Goal: Task Accomplishment & Management: Use online tool/utility

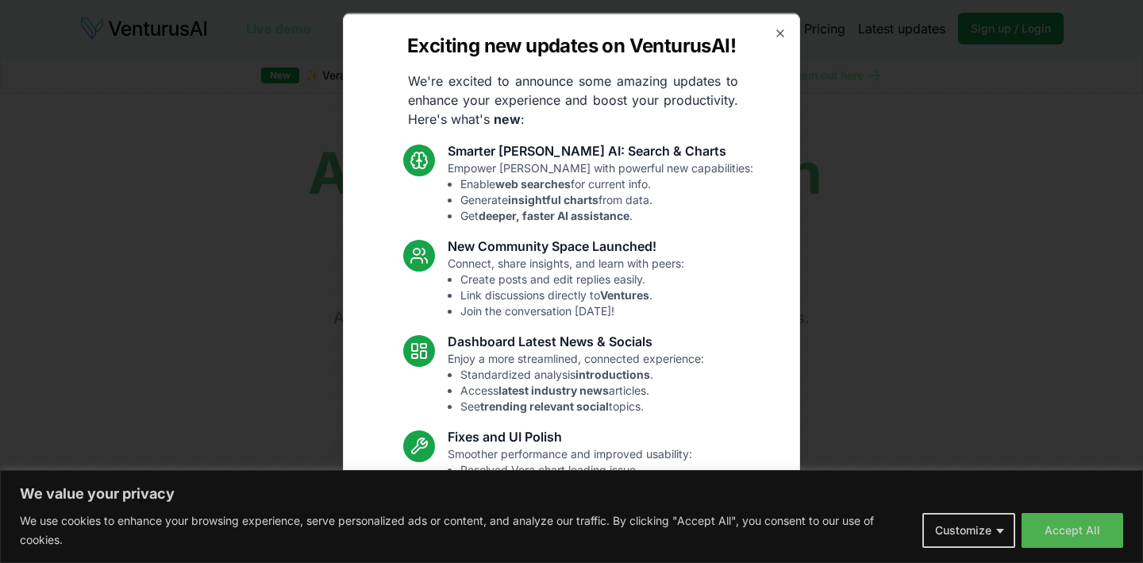
click at [1089, 539] on body "We value your privacy We use cookies to enhance your browsing experience, serve…" at bounding box center [571, 281] width 1143 height 563
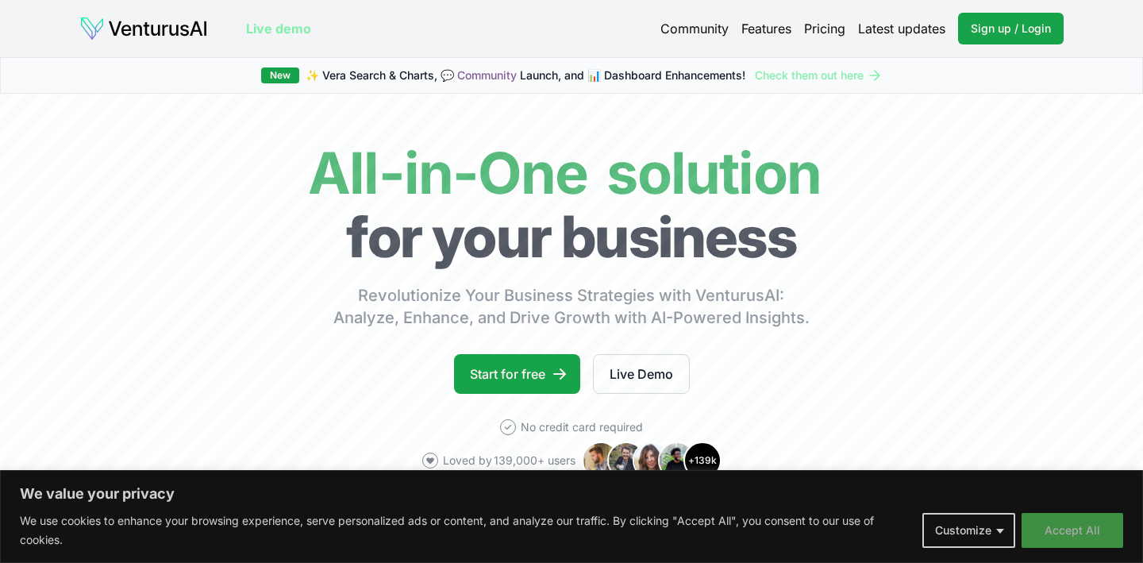
click at [1086, 527] on button "Accept All" at bounding box center [1072, 530] width 102 height 35
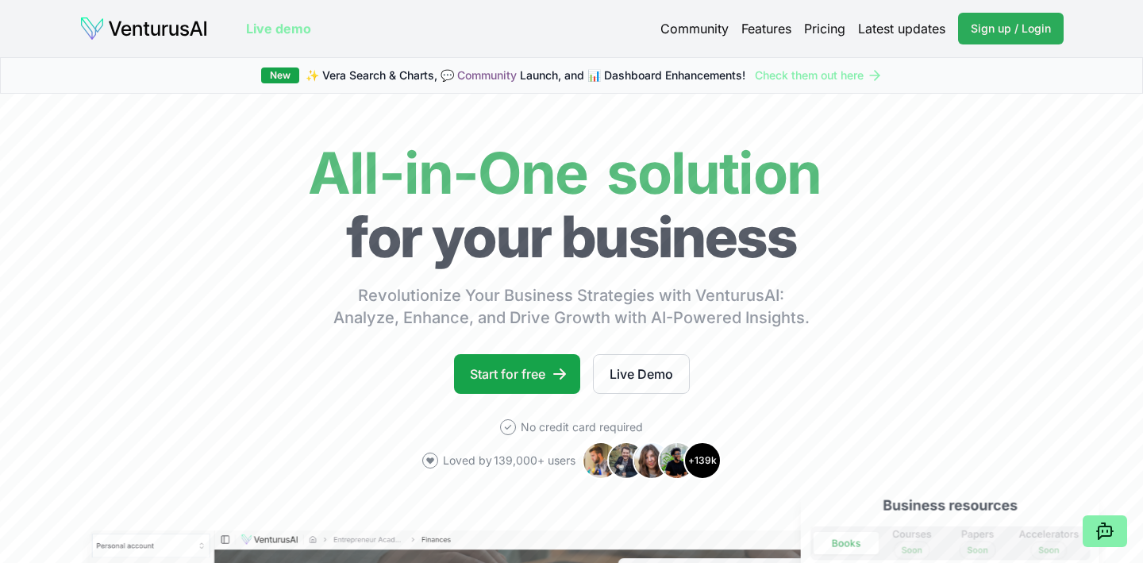
click at [1000, 36] on span "Sign up / Login" at bounding box center [1010, 29] width 80 height 16
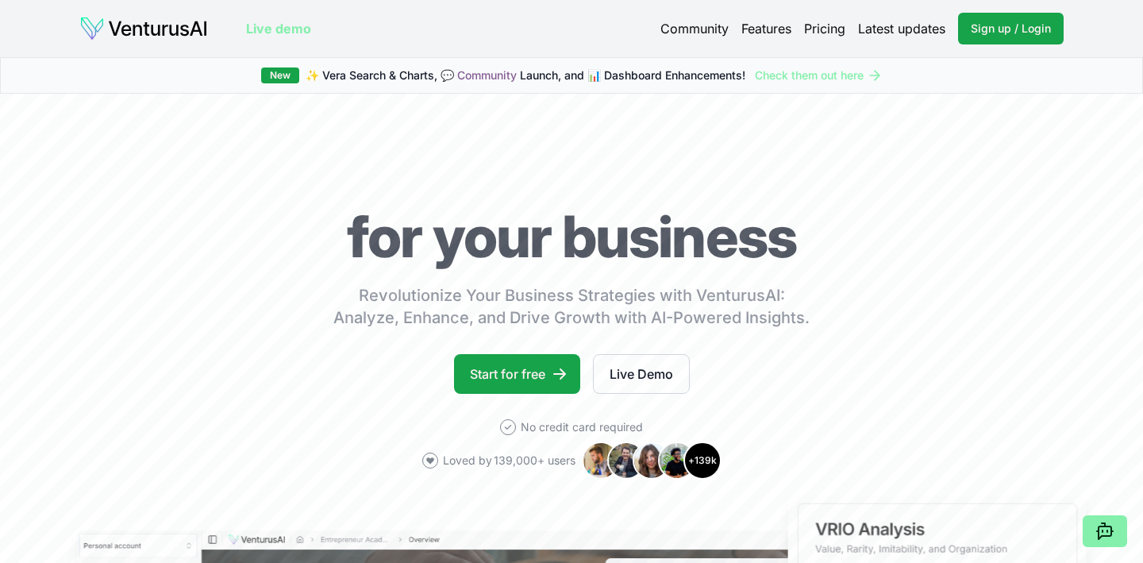
click at [806, 33] on link "Pricing" at bounding box center [824, 28] width 41 height 19
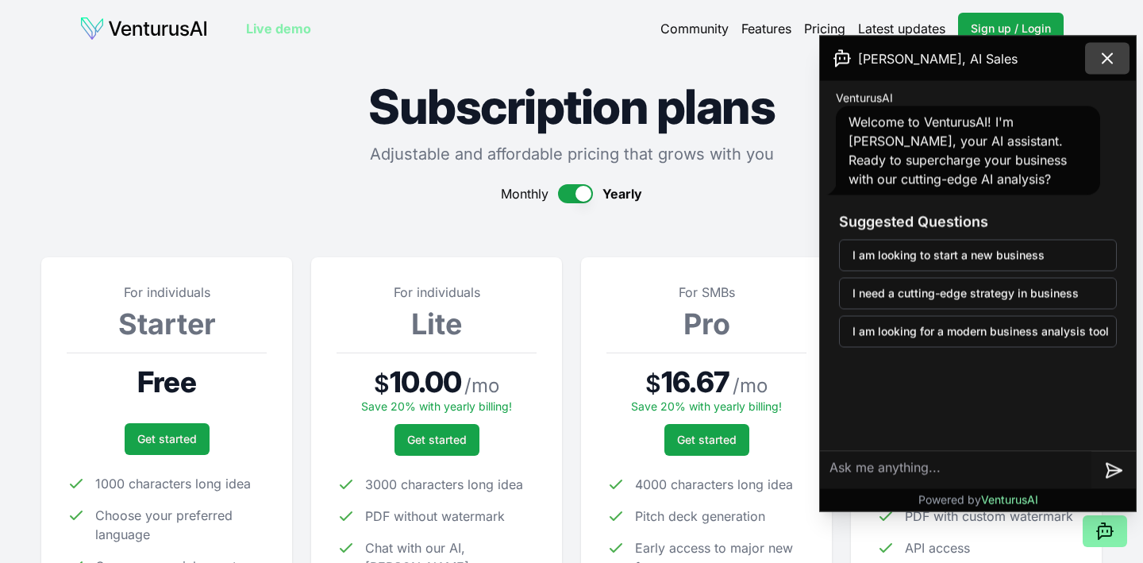
click at [1112, 60] on icon at bounding box center [1106, 58] width 19 height 19
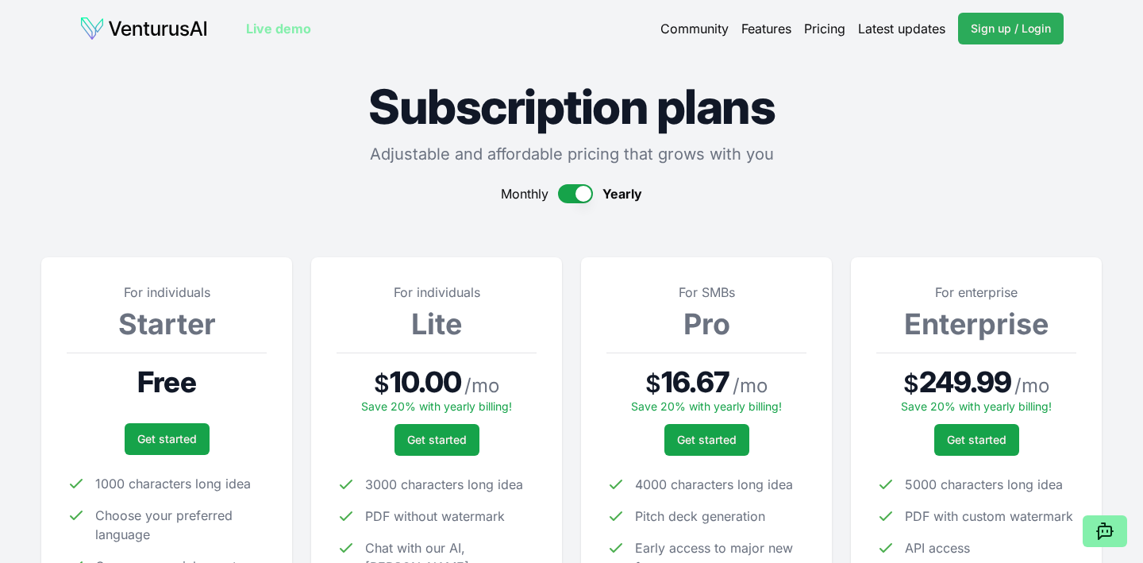
click at [1037, 40] on link "Sign up / Login Login" at bounding box center [1011, 29] width 106 height 32
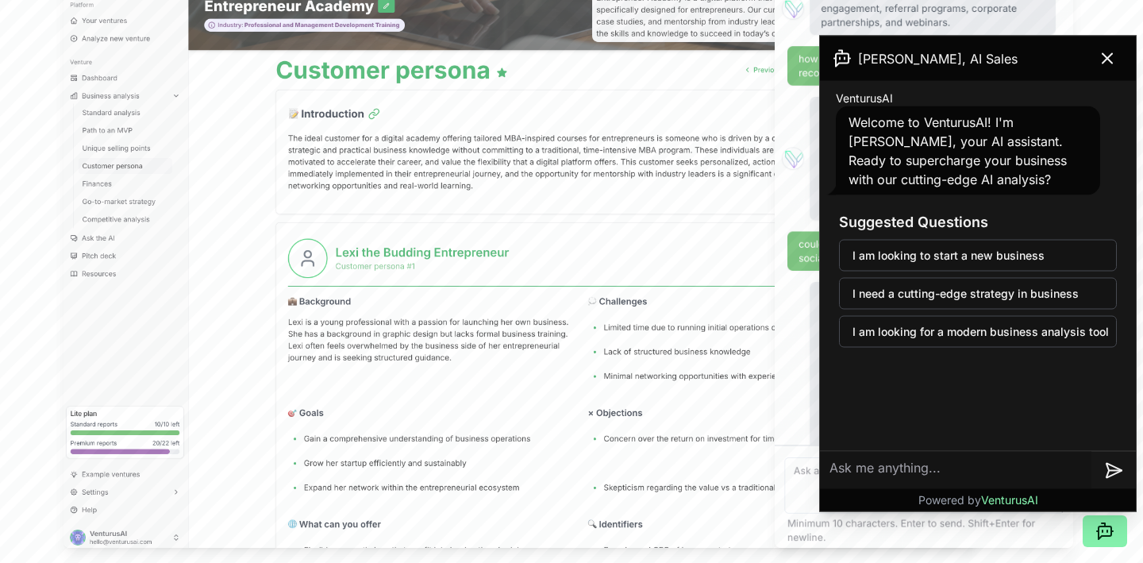
scroll to position [506, 0]
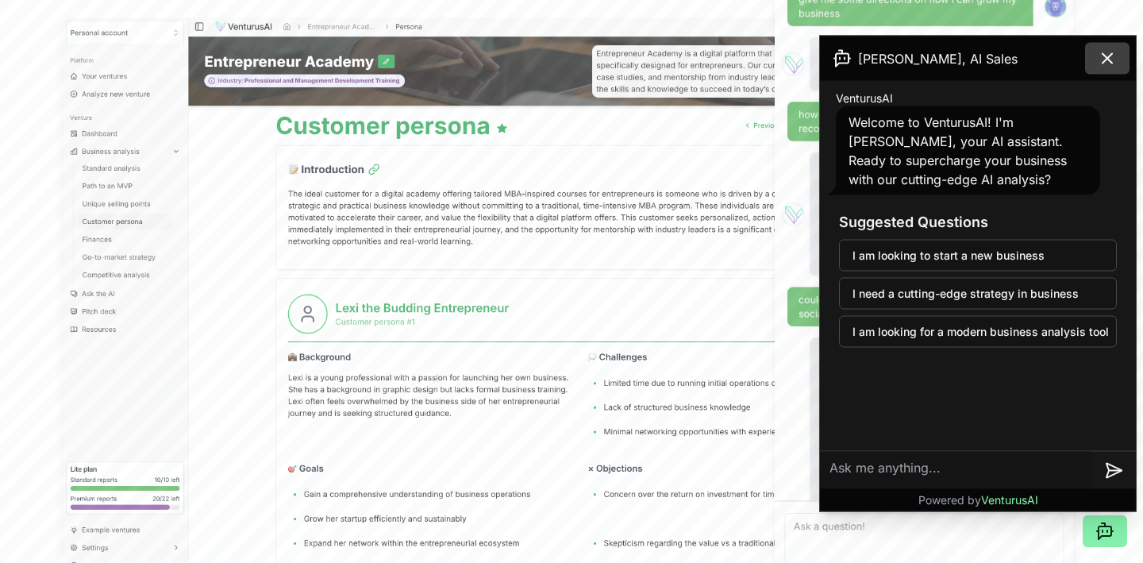
click at [1109, 61] on icon at bounding box center [1107, 59] width 10 height 10
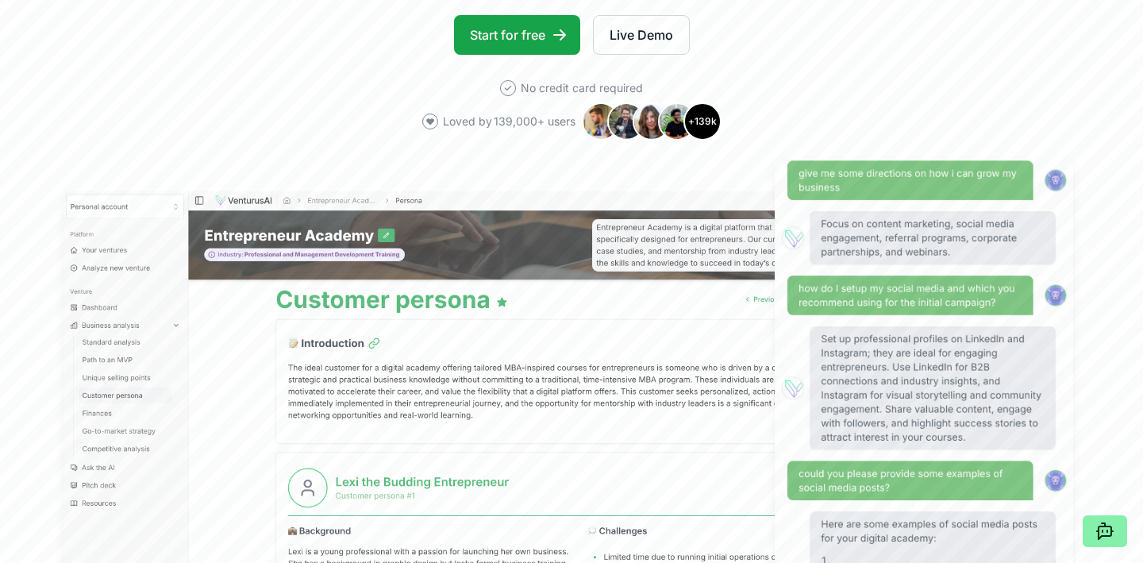
scroll to position [0, 0]
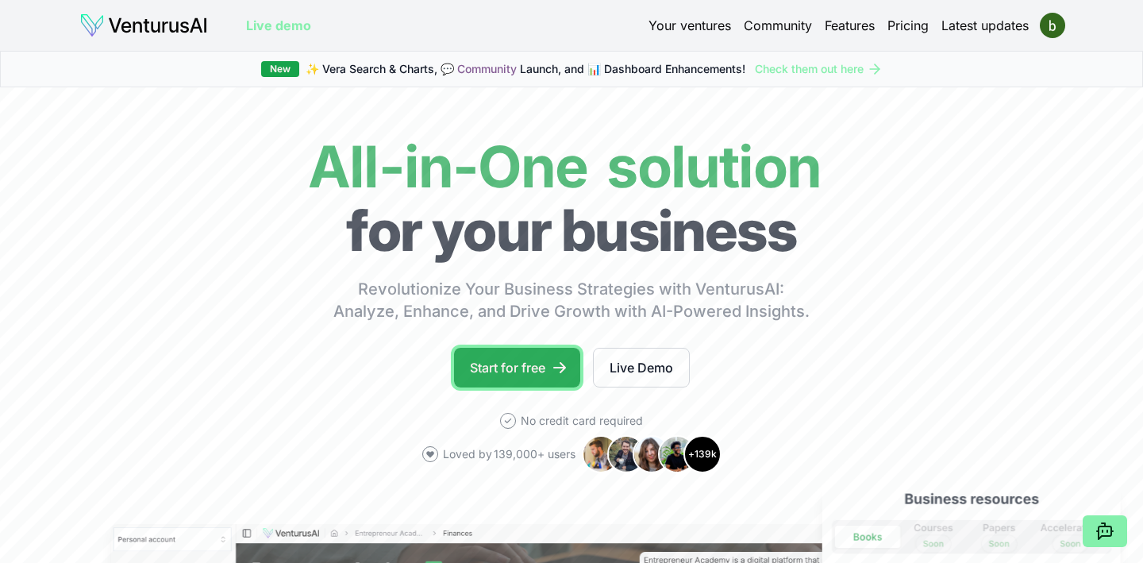
click at [518, 372] on link "Start for free" at bounding box center [517, 368] width 126 height 40
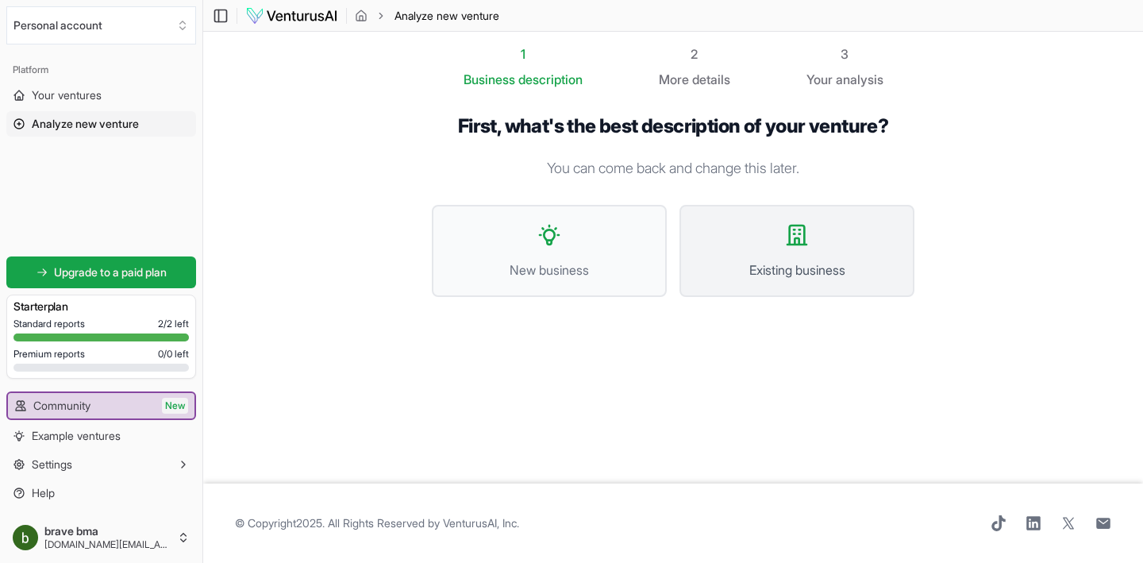
click at [811, 251] on button "Existing business" at bounding box center [796, 251] width 235 height 92
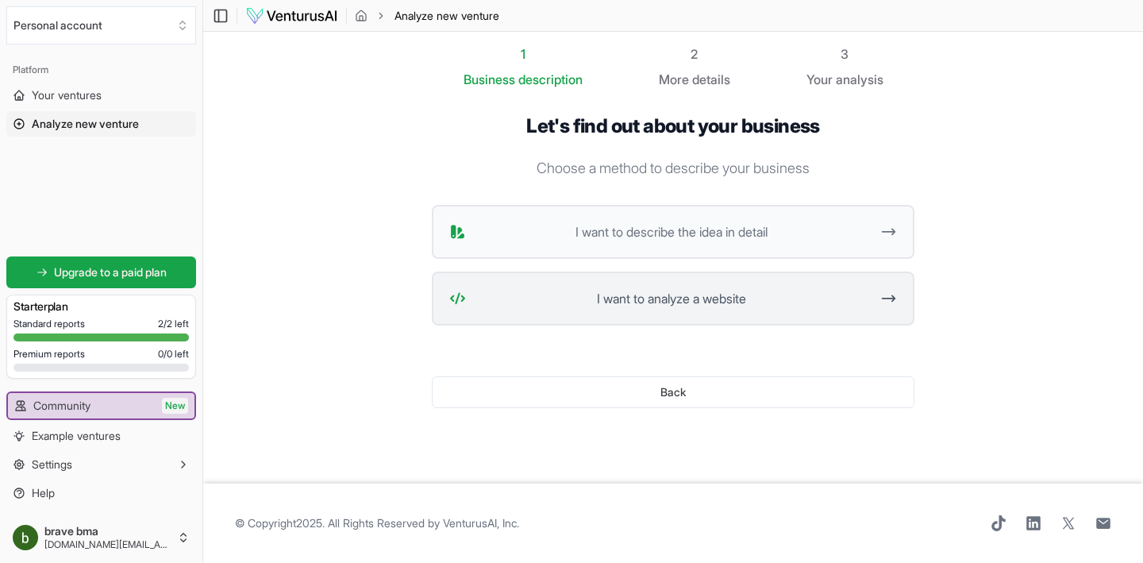
click at [760, 286] on button "I want to analyze a website" at bounding box center [673, 298] width 482 height 54
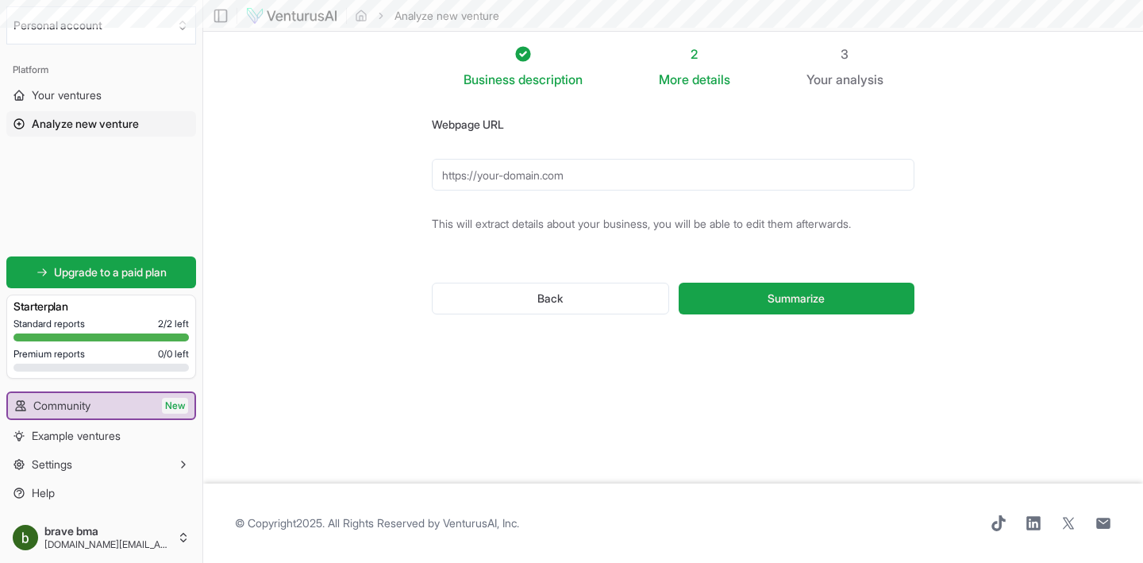
click at [594, 159] on input "Webpage URL" at bounding box center [673, 175] width 482 height 32
click at [597, 171] on input "Webpage URL" at bounding box center [673, 175] width 482 height 32
paste input "https://www.bricemimifir.com/en"
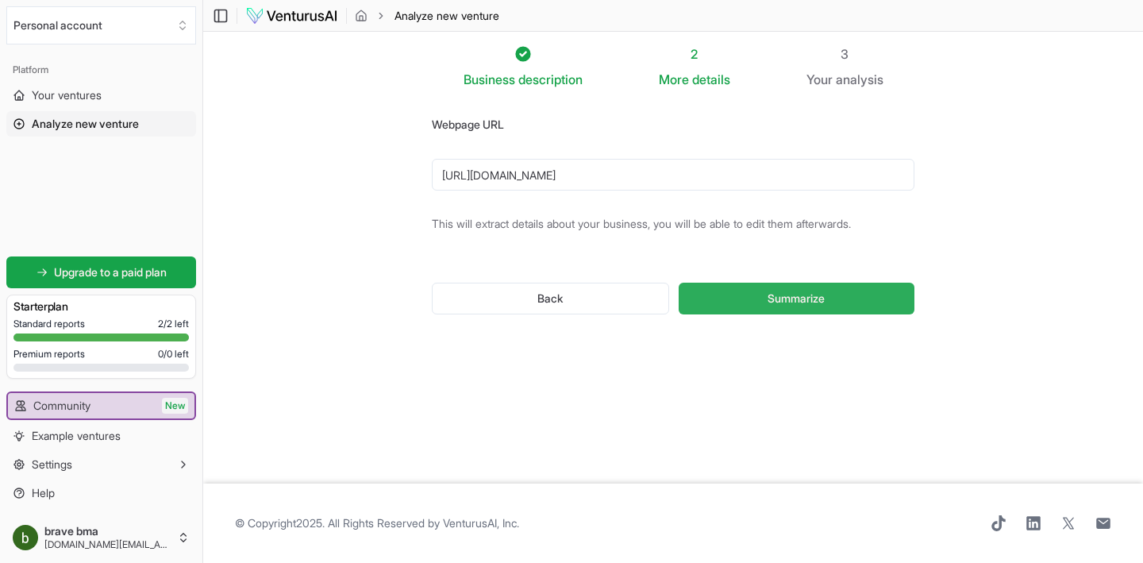
type input "https://www.bricemimifir.com/en"
click at [763, 300] on button "Summarize" at bounding box center [796, 298] width 236 height 32
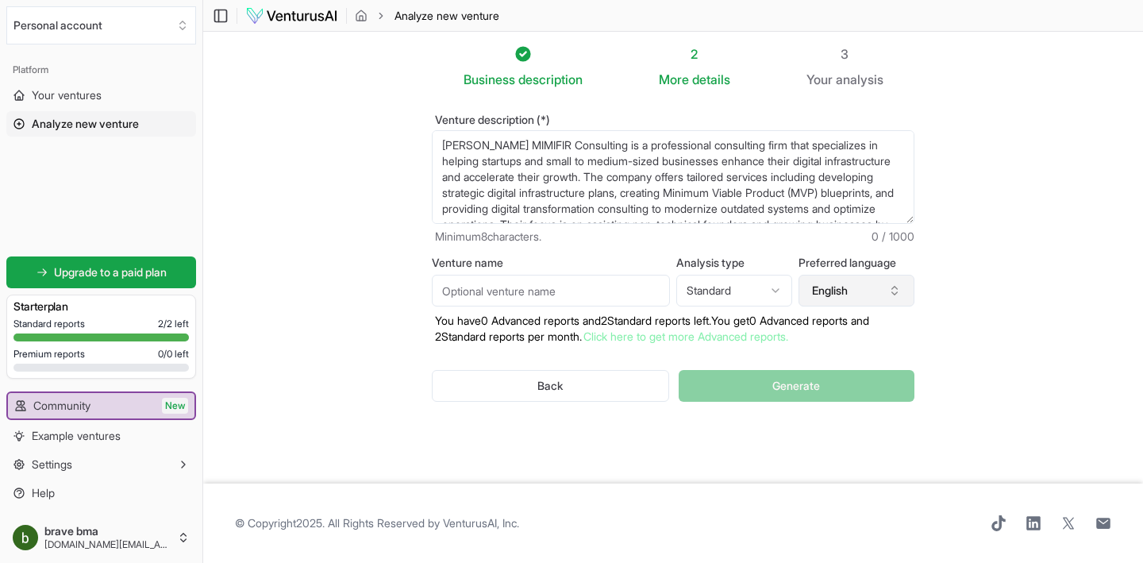
click at [898, 290] on icon "button" at bounding box center [894, 290] width 13 height 13
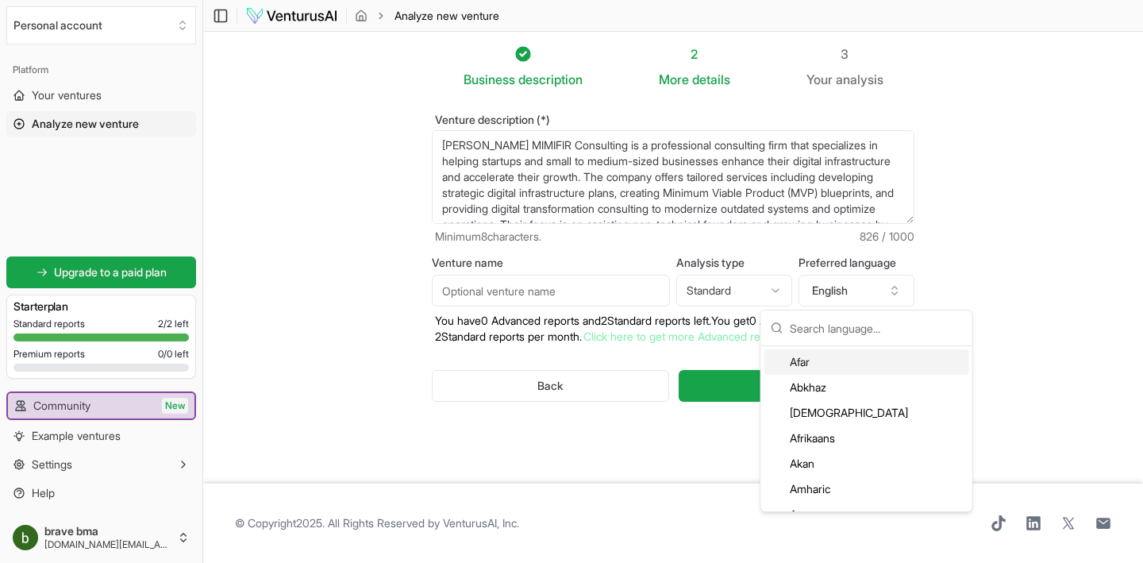
click at [860, 327] on input "text" at bounding box center [875, 327] width 173 height 35
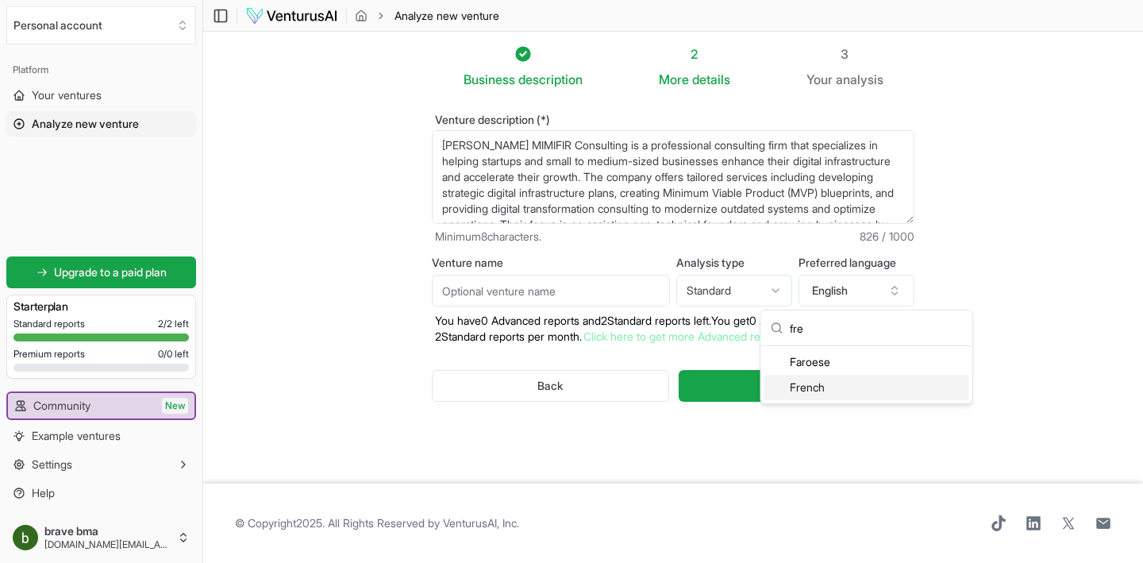
type input "fre"
click at [825, 377] on div "French" at bounding box center [866, 387] width 205 height 25
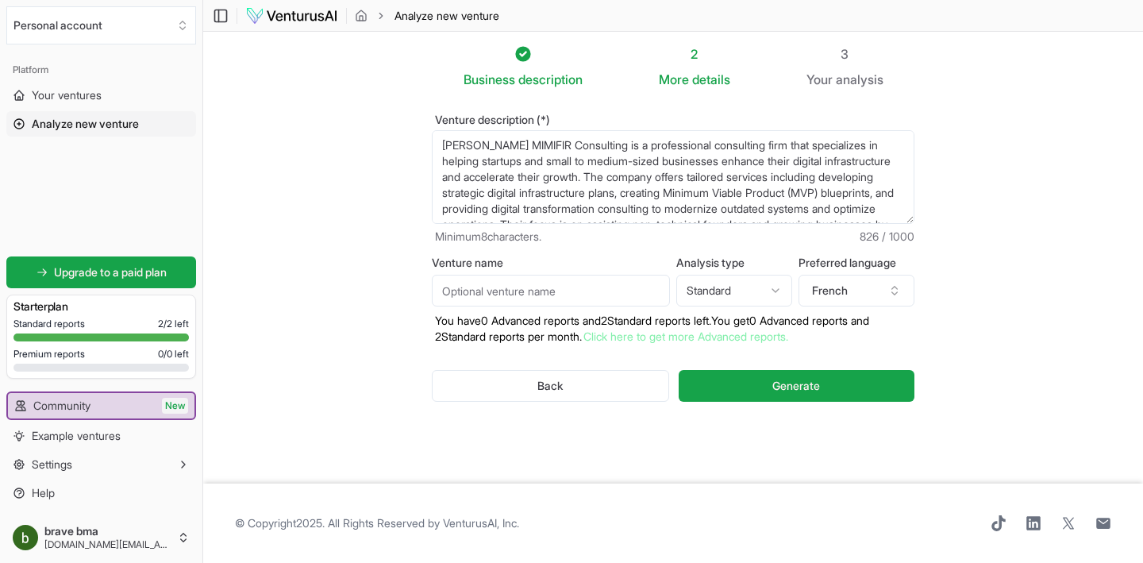
click at [778, 283] on html "We value your privacy We use cookies to enhance your browsing experience, serve…" at bounding box center [571, 281] width 1143 height 563
click at [1002, 252] on section "Business description 2 More details 3 Your analysis Venture description (*) Bri…" at bounding box center [672, 257] width 939 height 451
click at [733, 298] on html "We value your privacy We use cookies to enhance your browsing experience, serve…" at bounding box center [571, 281] width 1143 height 563
select select "standard"
click at [1041, 290] on section "Business description 2 More details 3 Your analysis Venture description (*) Bri…" at bounding box center [672, 257] width 939 height 451
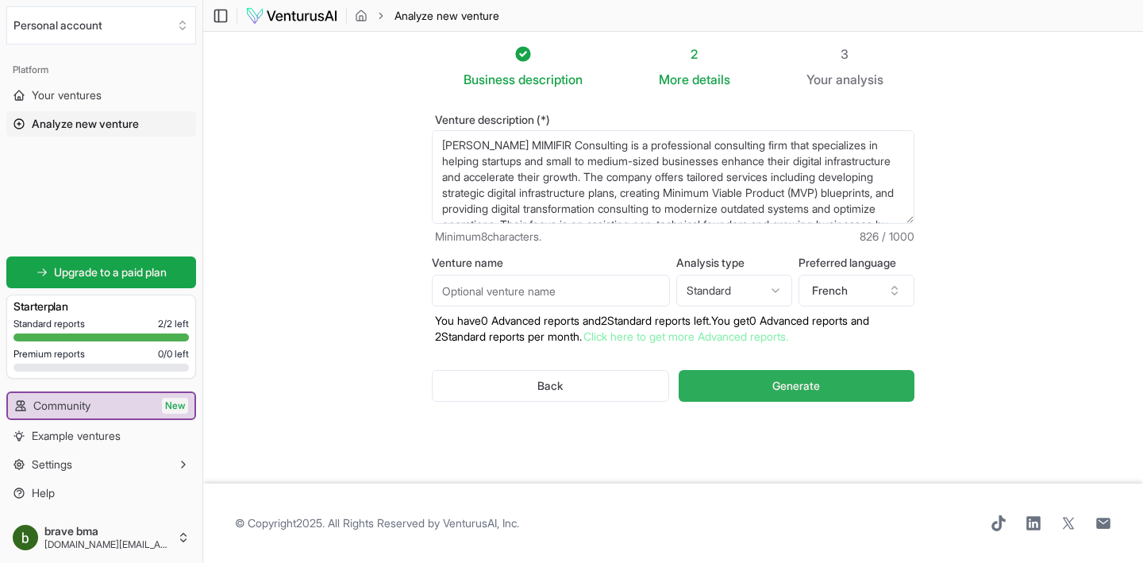
click at [884, 384] on button "Generate" at bounding box center [796, 386] width 236 height 32
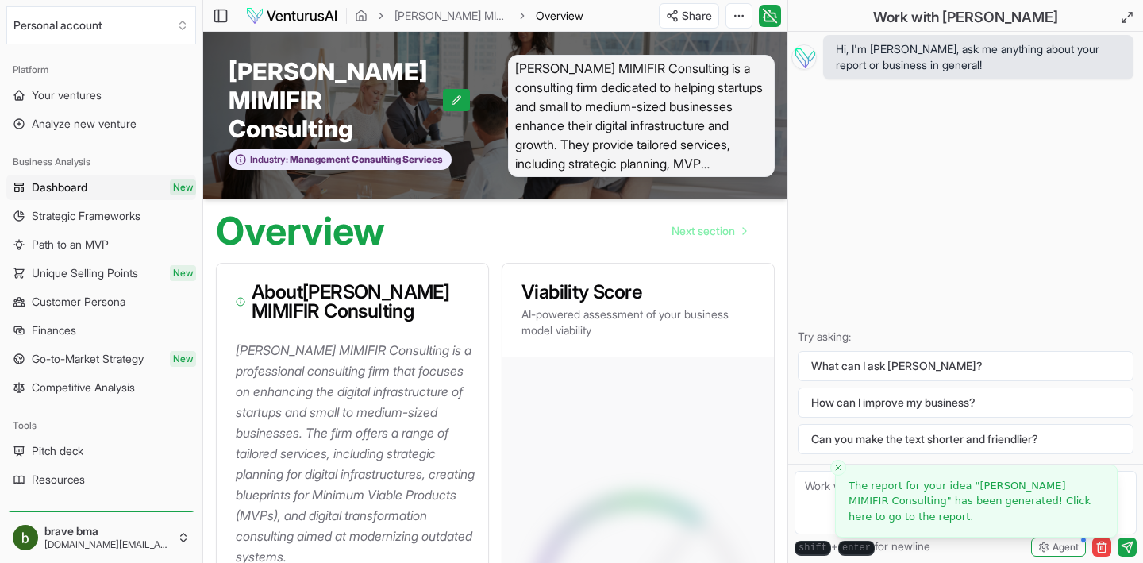
click at [563, 214] on div "Overview Next section" at bounding box center [495, 224] width 584 height 51
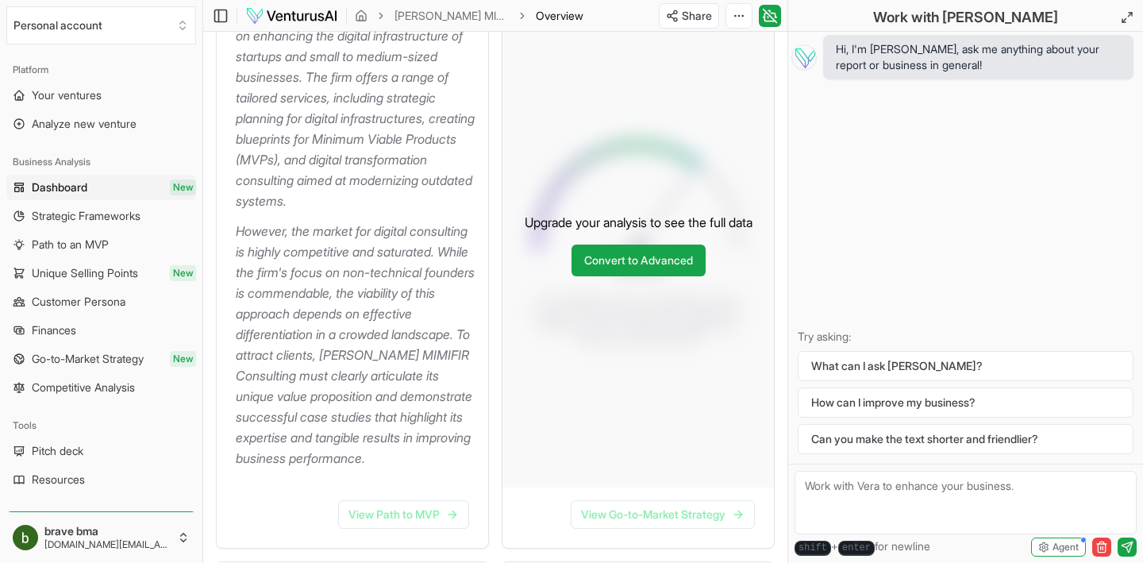
scroll to position [399, 0]
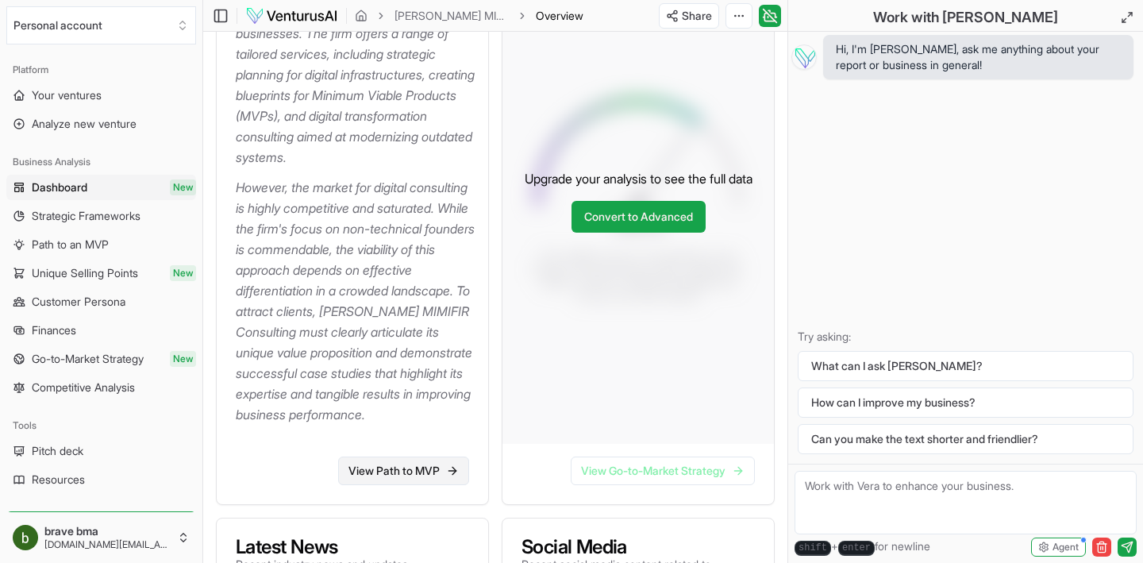
click at [399, 485] on link "View Path to MVP" at bounding box center [403, 470] width 131 height 29
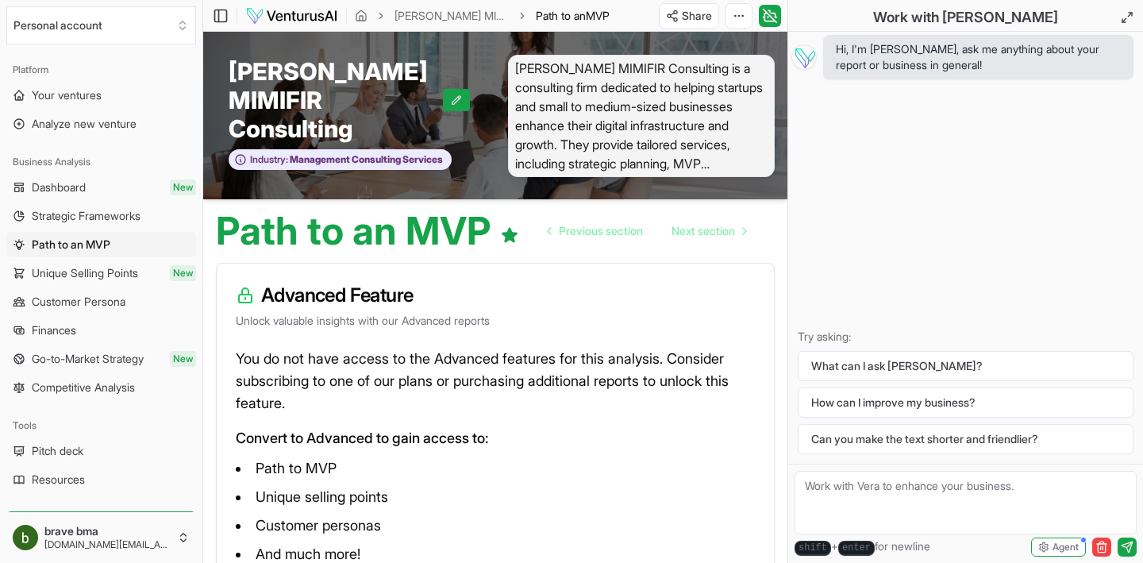
click at [75, 182] on span "Dashboard" at bounding box center [59, 187] width 54 height 16
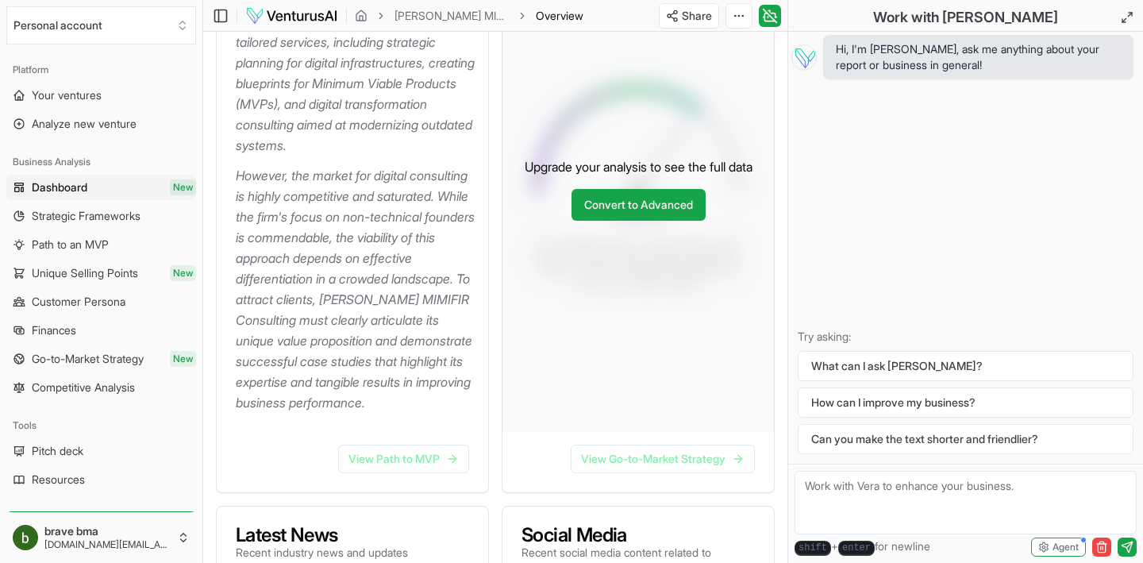
scroll to position [323, 0]
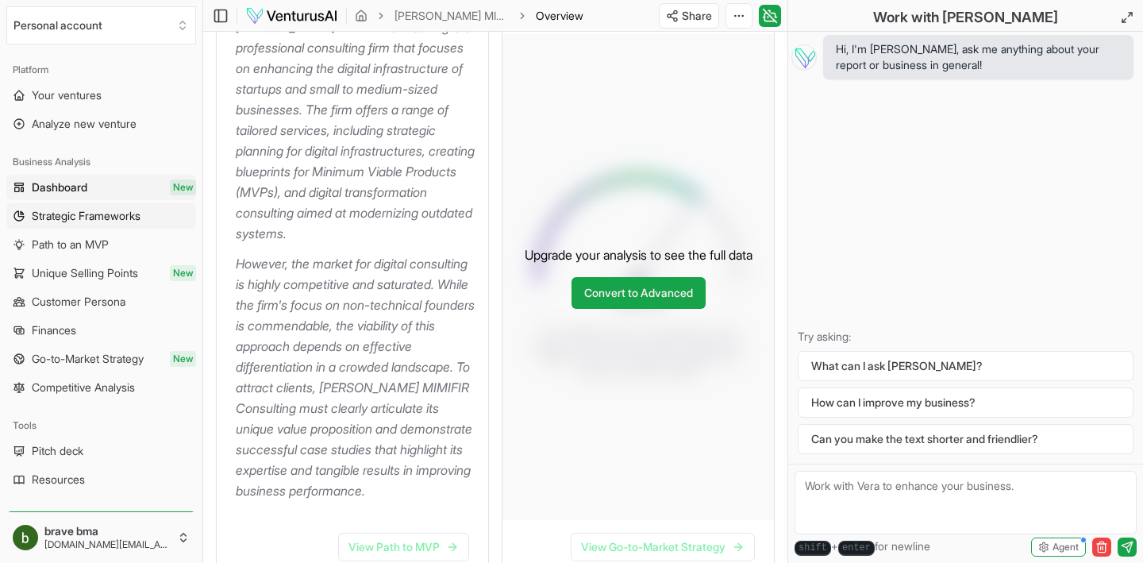
click at [130, 224] on span "Strategic Frameworks" at bounding box center [86, 216] width 109 height 16
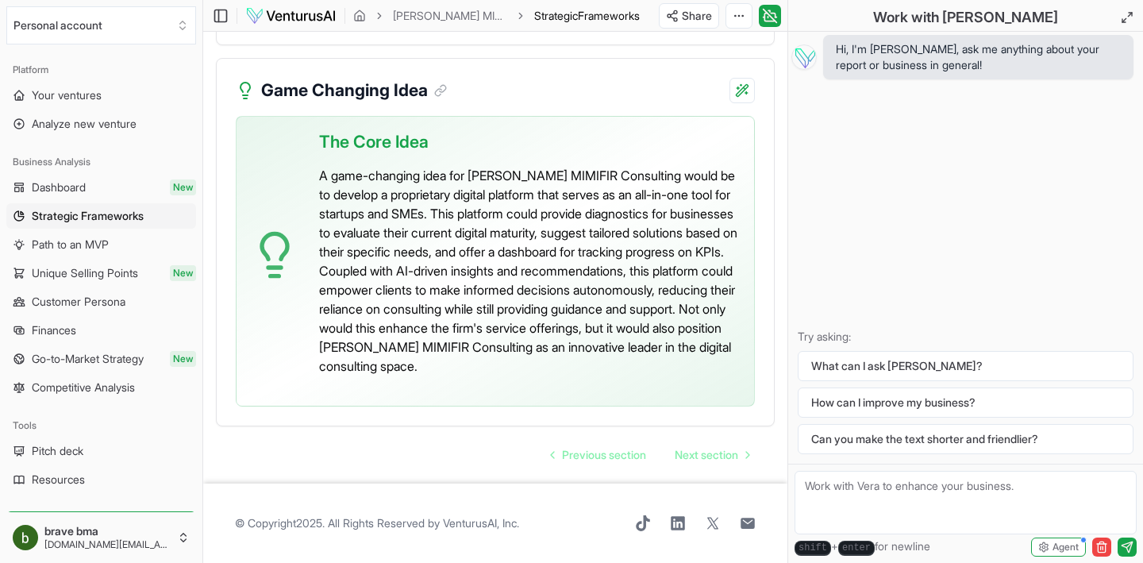
scroll to position [4665, 0]
click at [109, 272] on span "Unique Selling Points" at bounding box center [85, 273] width 106 height 16
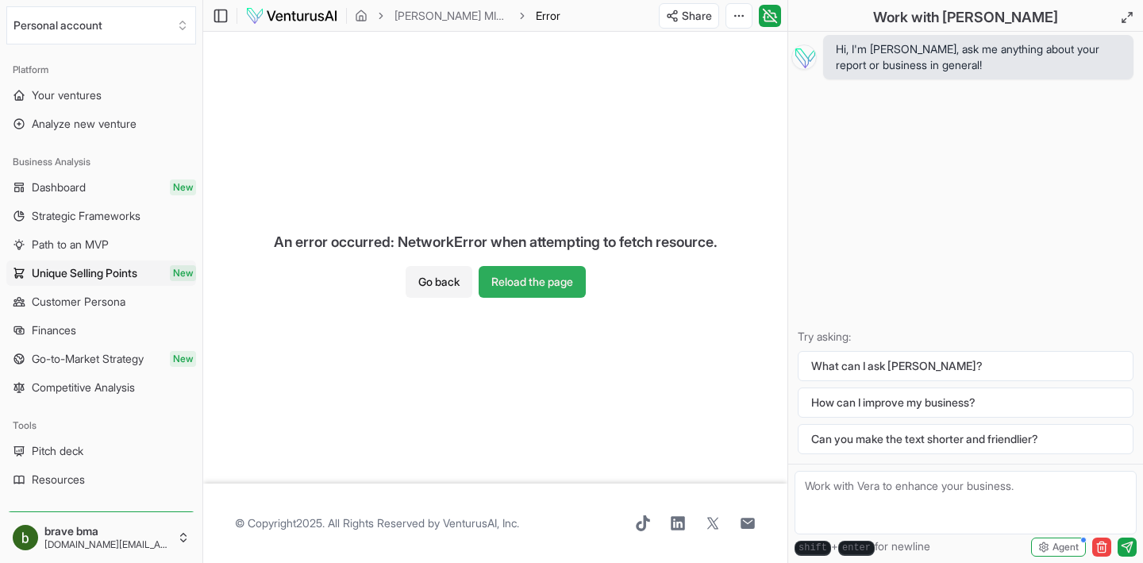
click at [572, 270] on button "Reload the page" at bounding box center [531, 282] width 107 height 32
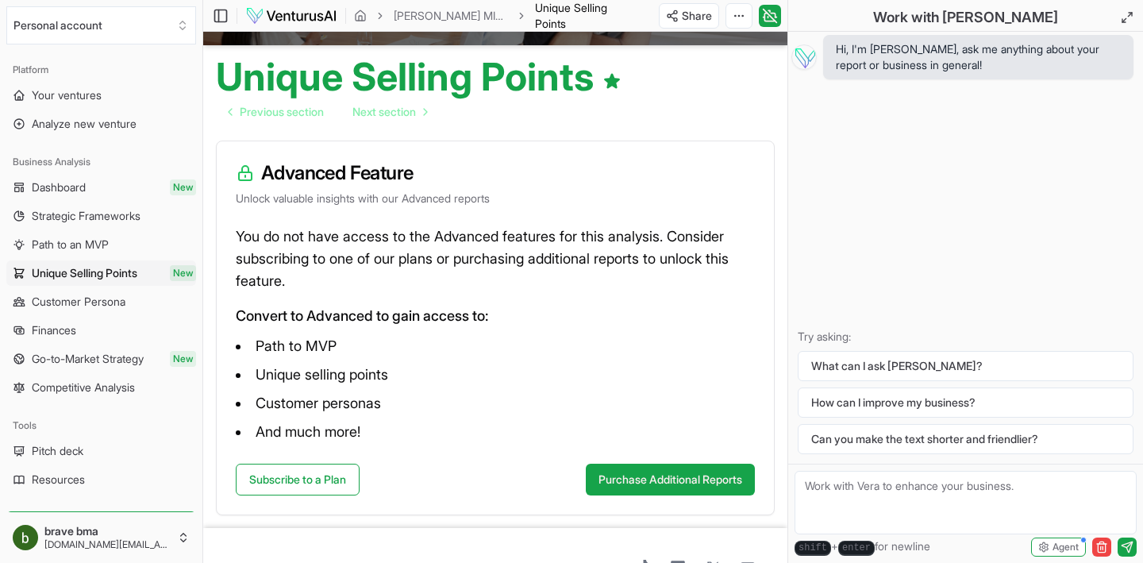
scroll to position [179, 0]
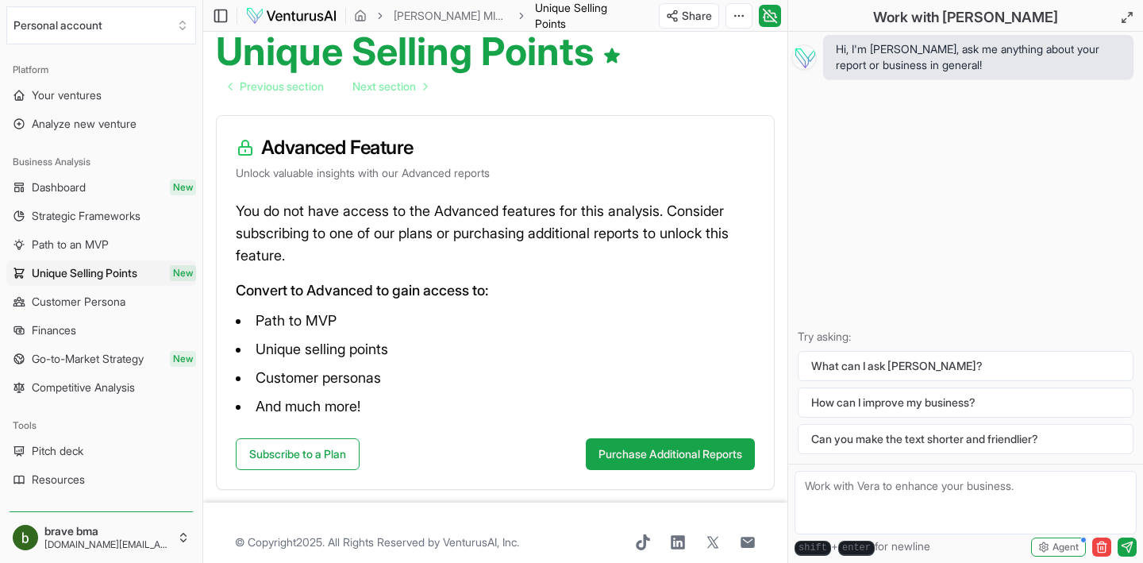
click at [74, 299] on span "Customer Persona" at bounding box center [79, 302] width 94 height 16
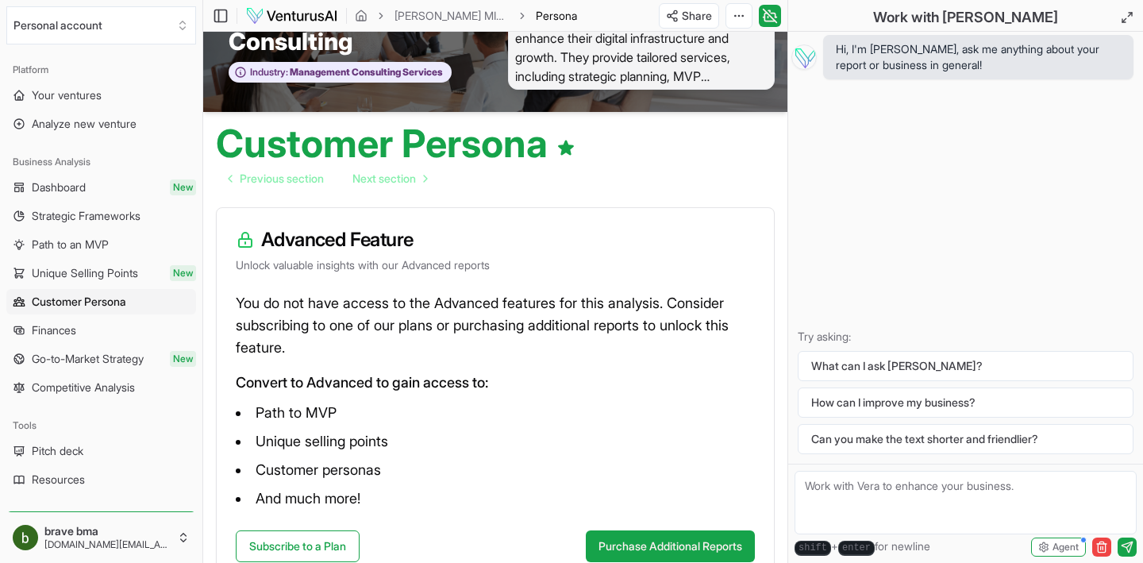
scroll to position [179, 0]
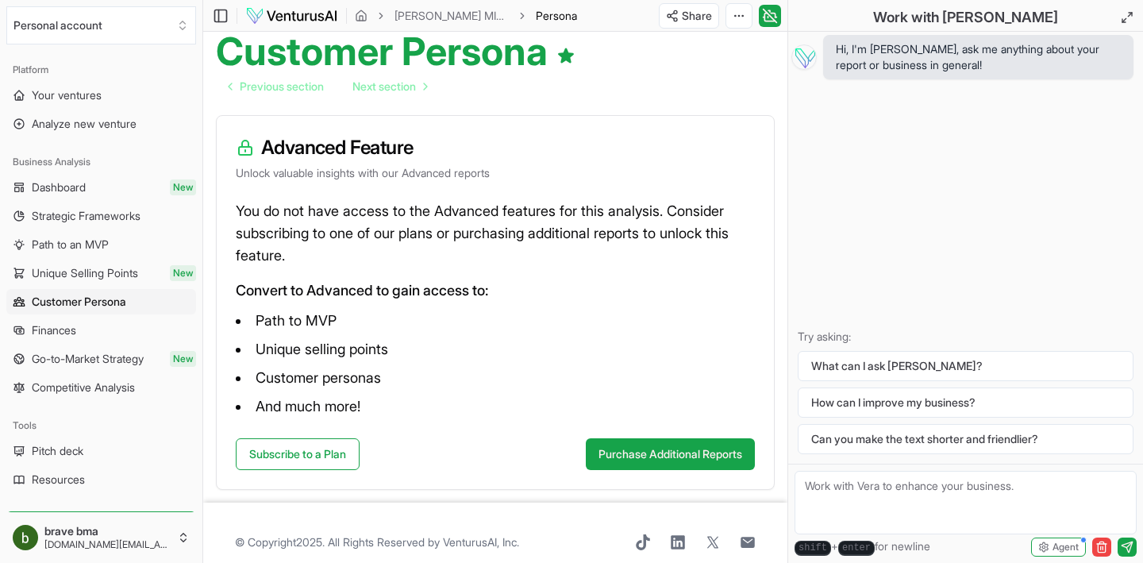
click at [94, 326] on link "Finances" at bounding box center [101, 329] width 190 height 25
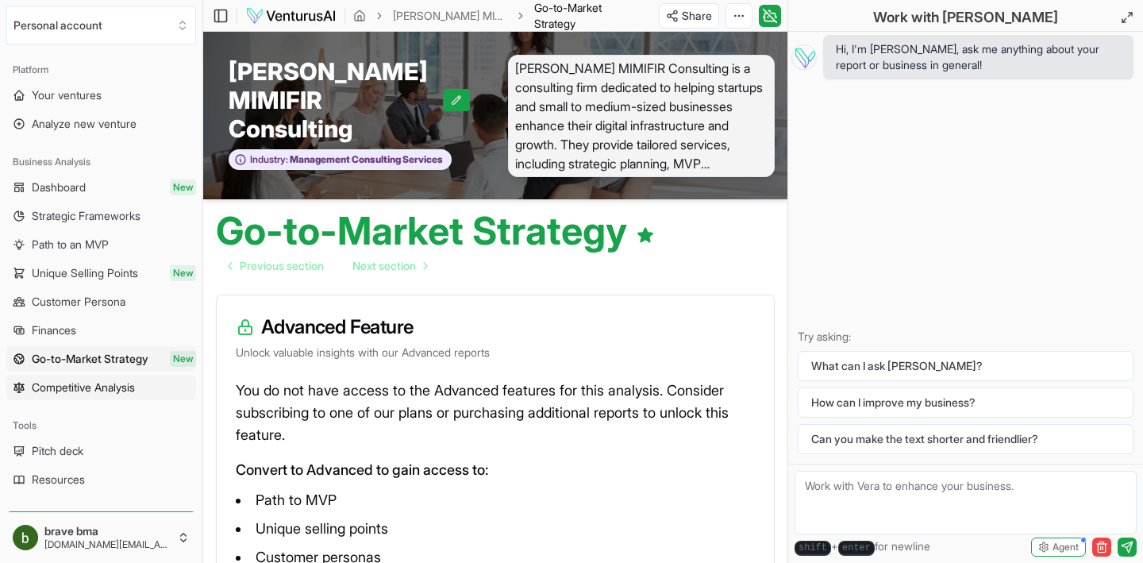
click at [110, 391] on span "Competitive Analysis" at bounding box center [83, 387] width 103 height 16
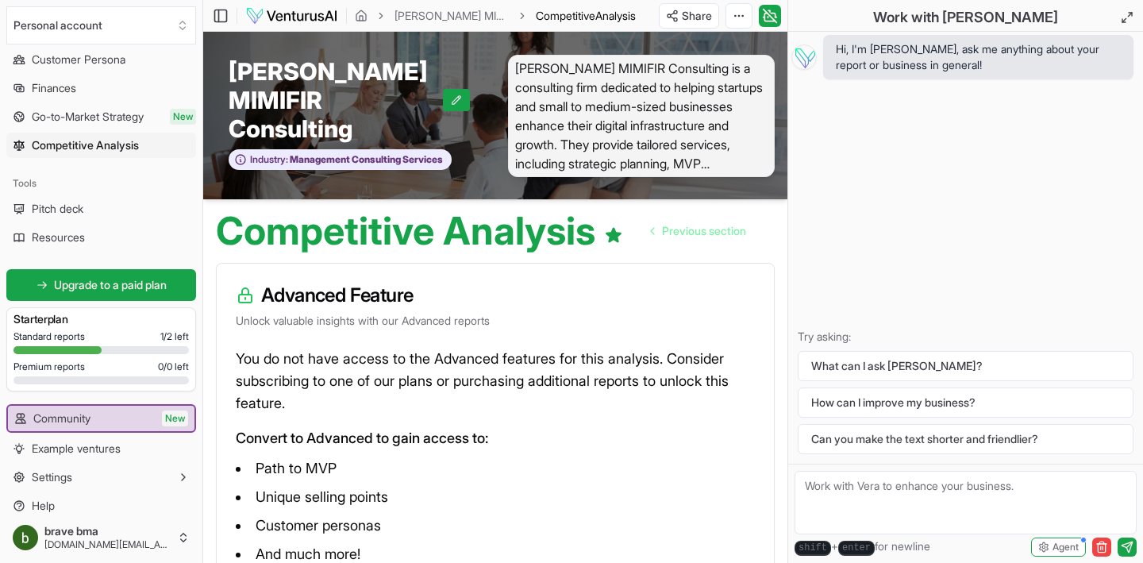
scroll to position [255, 0]
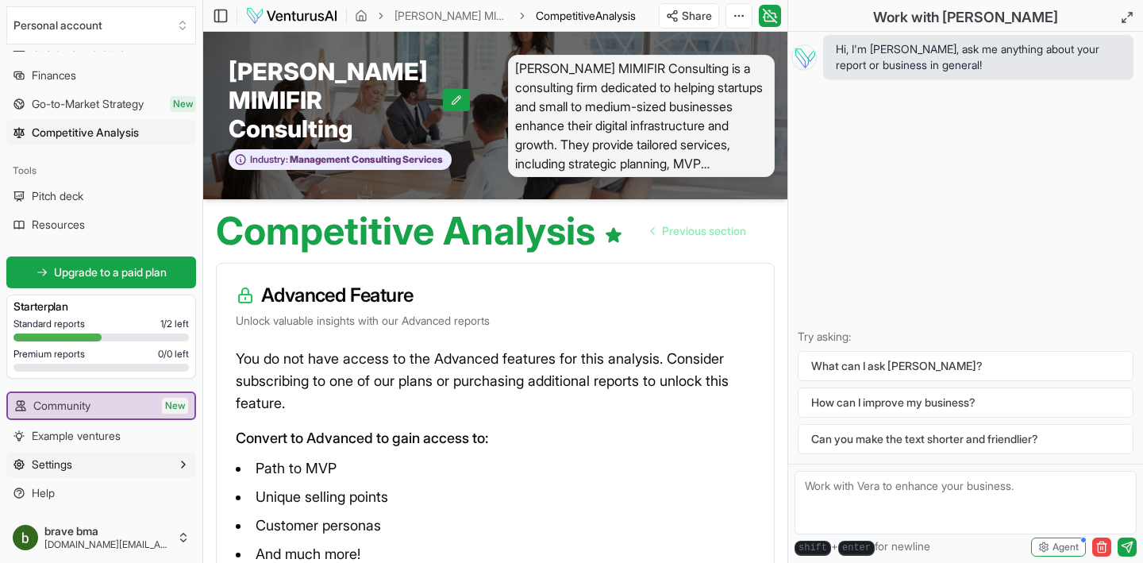
click at [105, 468] on button "Settings" at bounding box center [101, 463] width 190 height 25
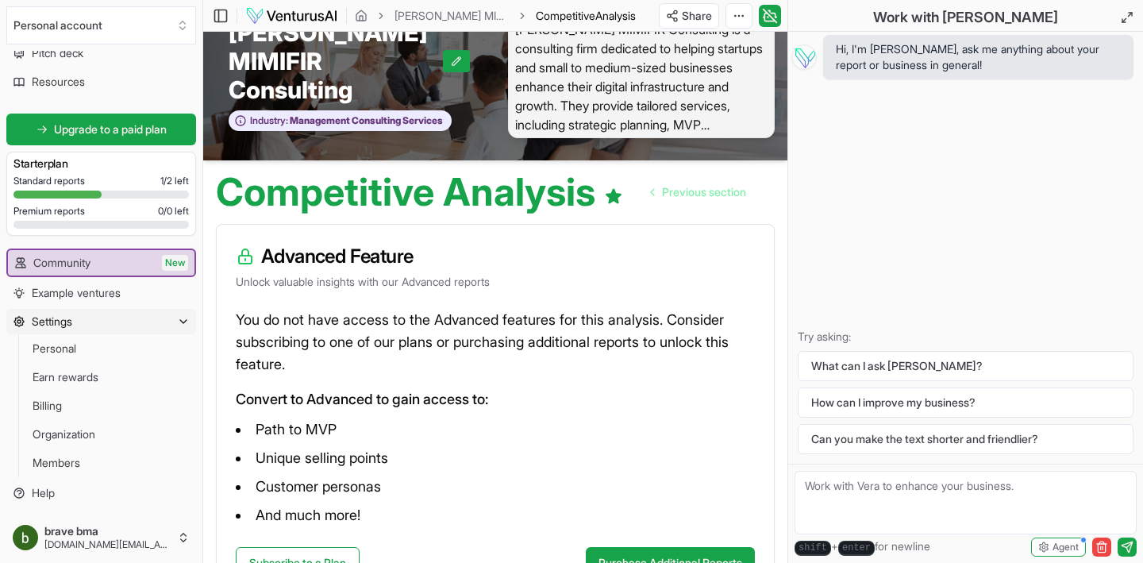
scroll to position [40, 0]
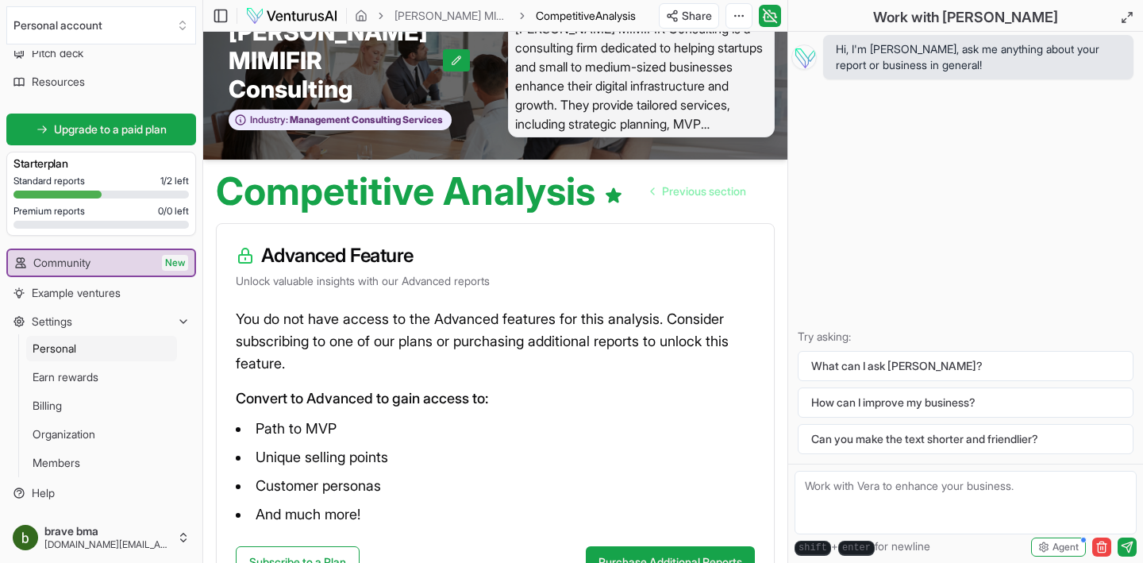
click at [58, 339] on link "Personal" at bounding box center [101, 348] width 151 height 25
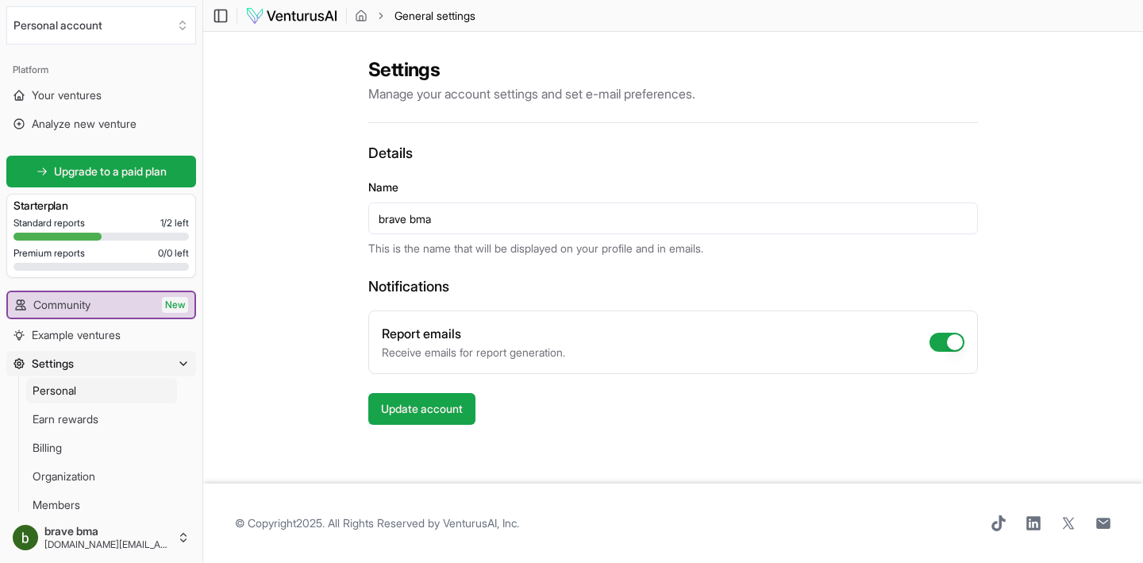
click at [956, 343] on button "Report emails" at bounding box center [946, 341] width 35 height 19
checkbox input "false"
click at [123, 421] on link "Earn rewards" at bounding box center [101, 418] width 151 height 25
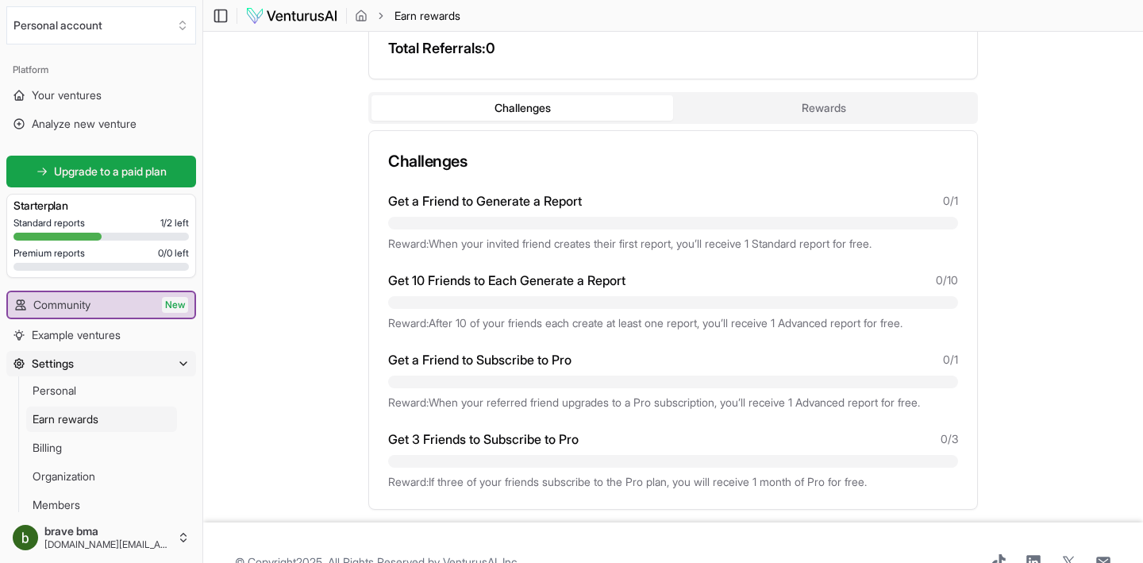
scroll to position [283, 0]
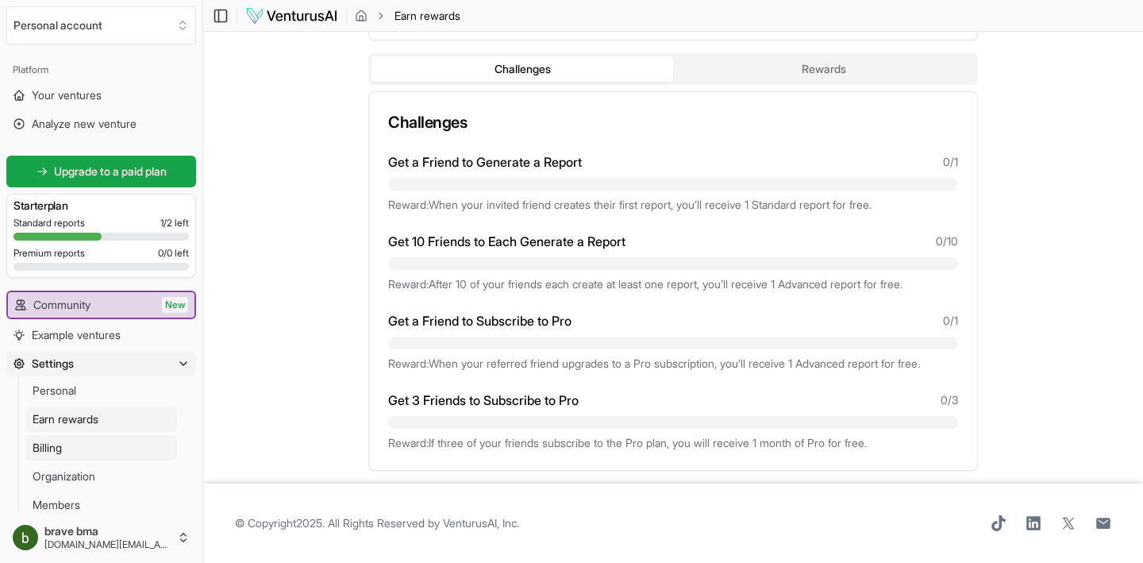
click at [74, 442] on link "Billing" at bounding box center [101, 447] width 151 height 25
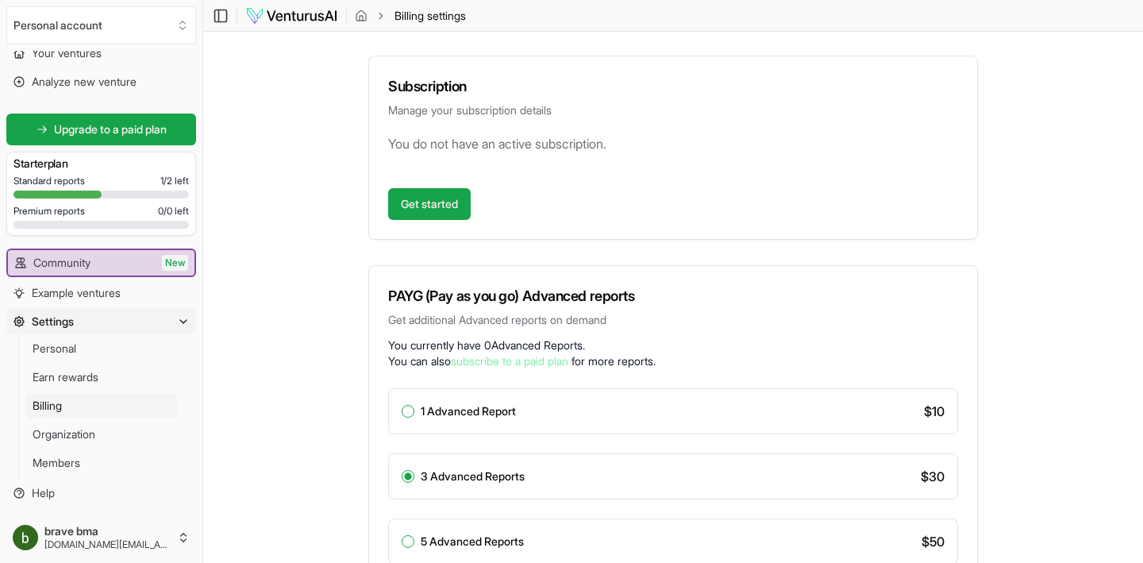
scroll to position [98, 0]
click at [41, 433] on span "Organization" at bounding box center [64, 434] width 63 height 16
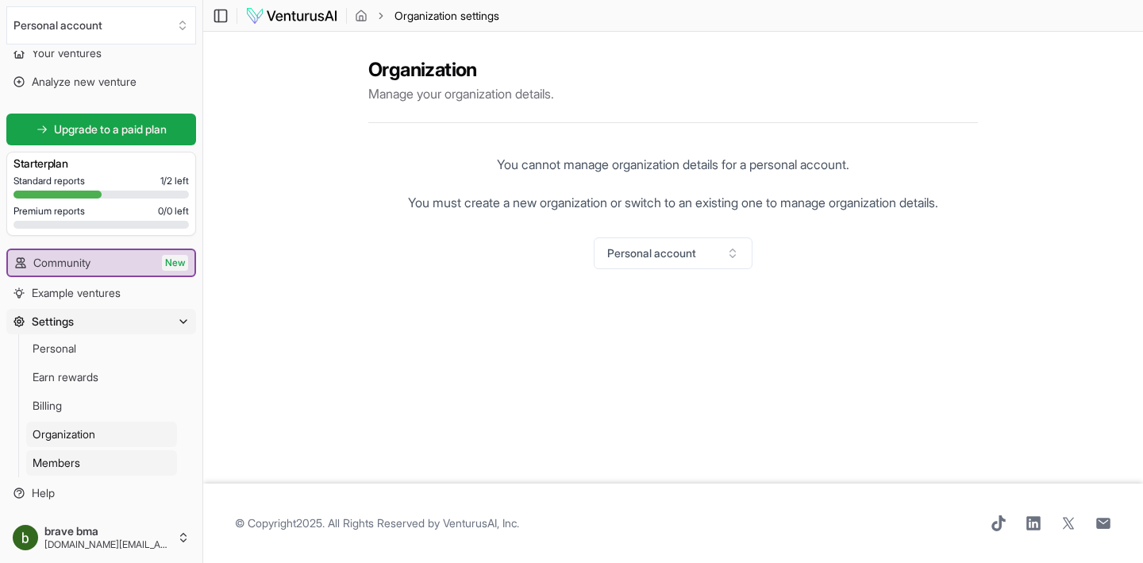
click at [40, 456] on span "Members" at bounding box center [57, 463] width 48 height 16
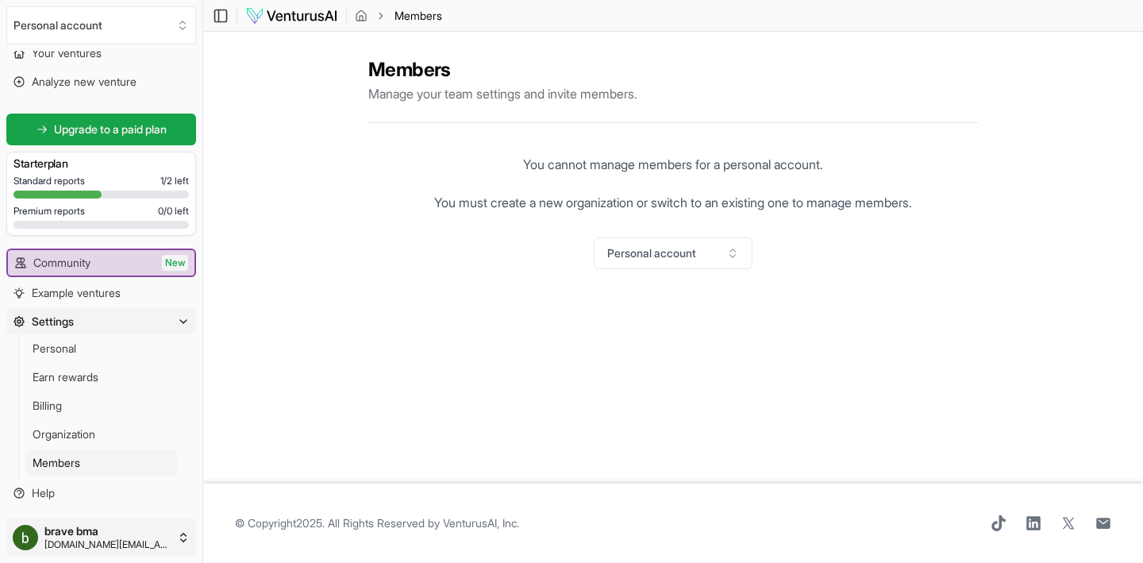
click at [86, 532] on html "We value your privacy We use cookies to enhance your browsing experience, serve…" at bounding box center [571, 281] width 1143 height 563
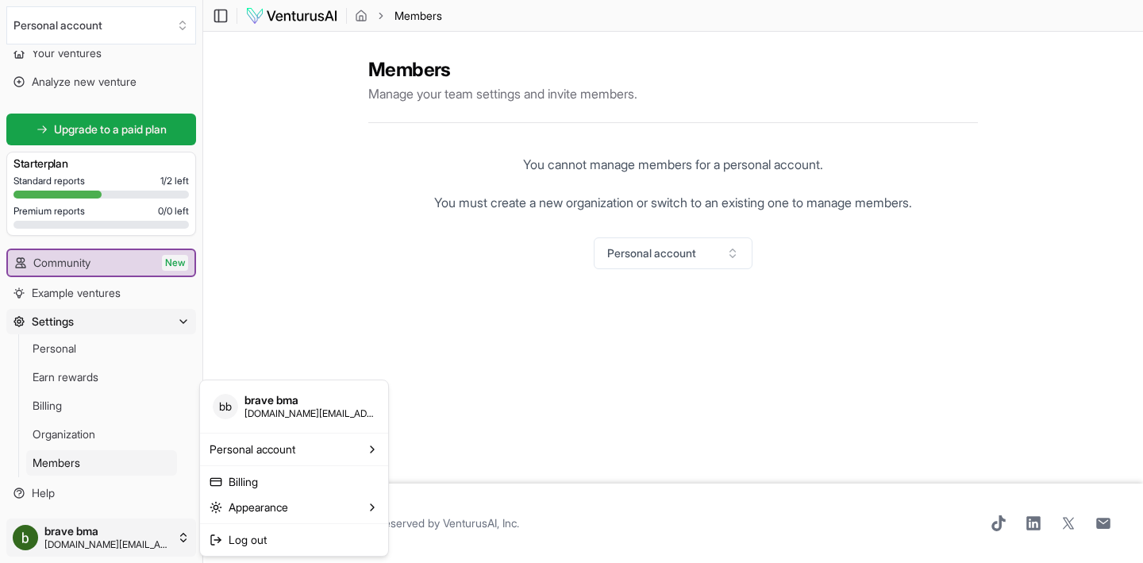
scroll to position [42, 0]
click at [375, 286] on html "We value your privacy We use cookies to enhance your browsing experience, serve…" at bounding box center [571, 281] width 1143 height 563
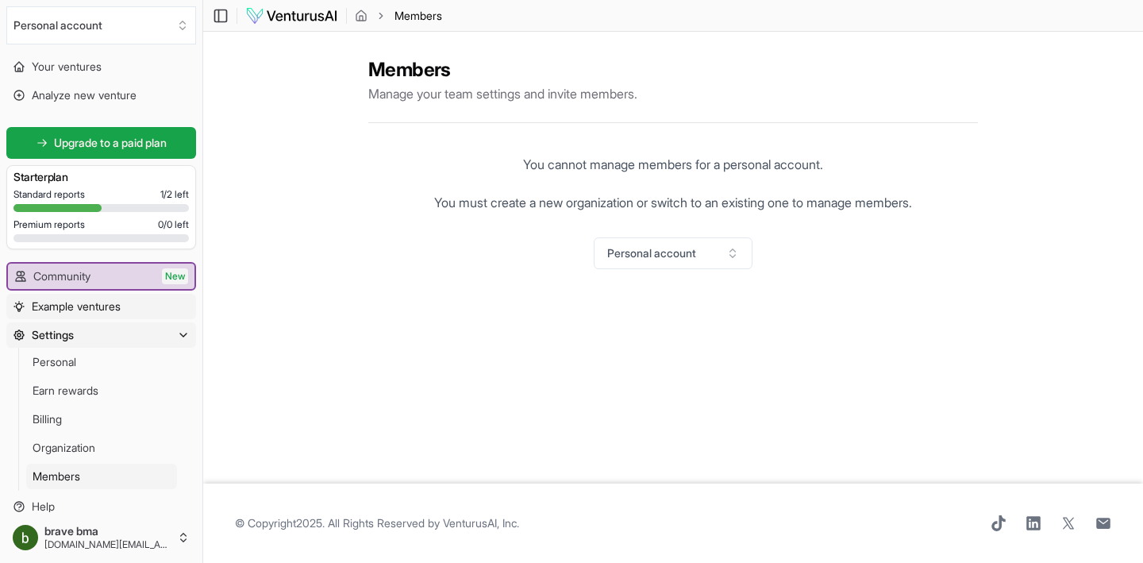
scroll to position [0, 0]
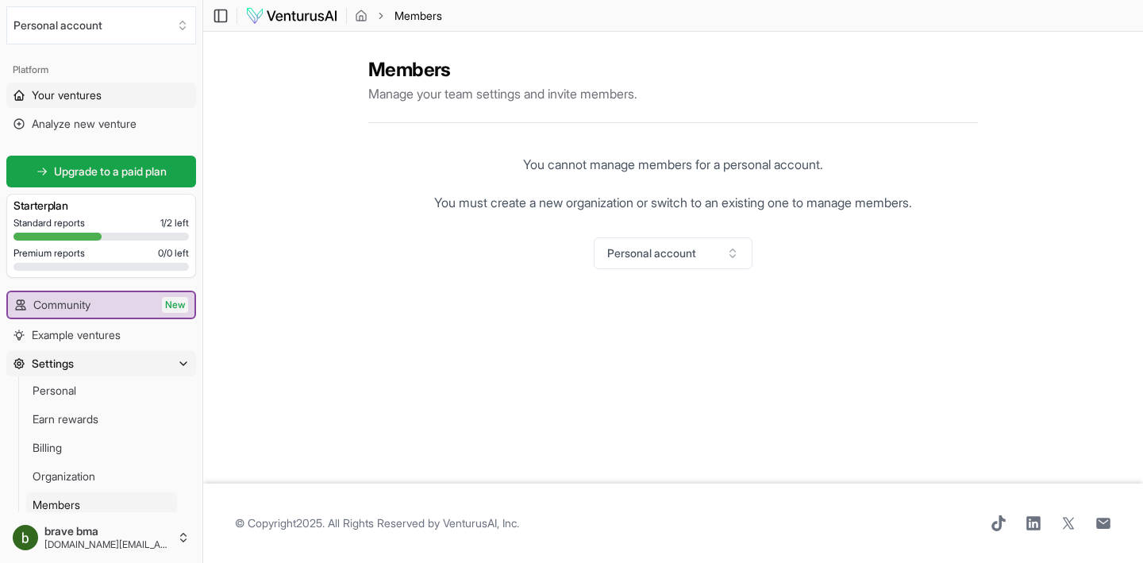
click at [79, 98] on span "Your ventures" at bounding box center [67, 95] width 70 height 16
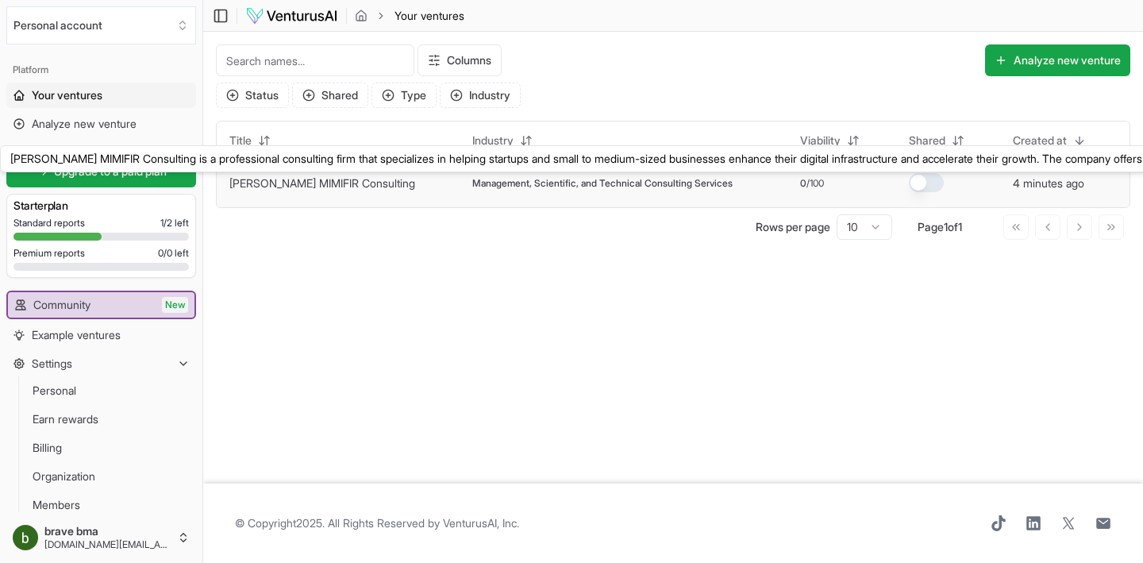
click at [298, 177] on link "Brice MIMIFIR Consulting" at bounding box center [322, 182] width 186 height 13
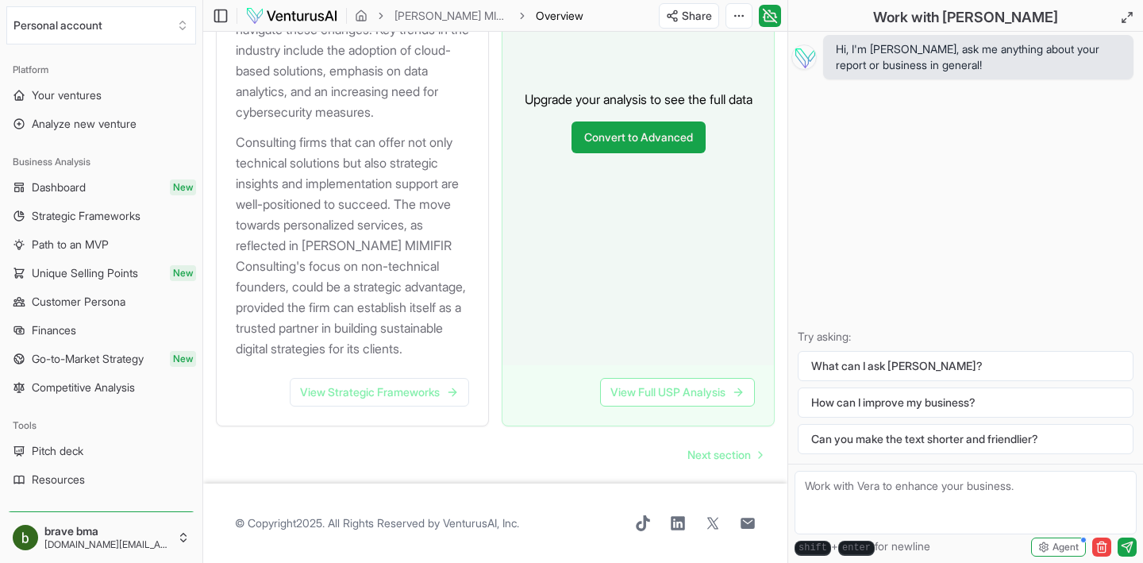
scroll to position [2113, 0]
click at [330, 406] on link "View Strategic Frameworks" at bounding box center [379, 392] width 179 height 29
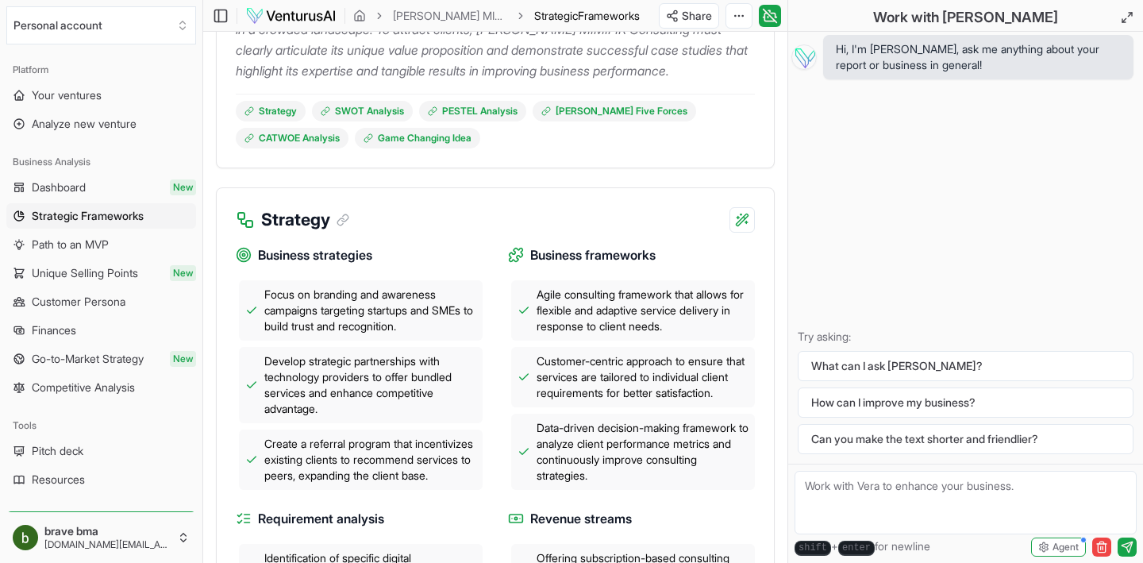
scroll to position [603, 0]
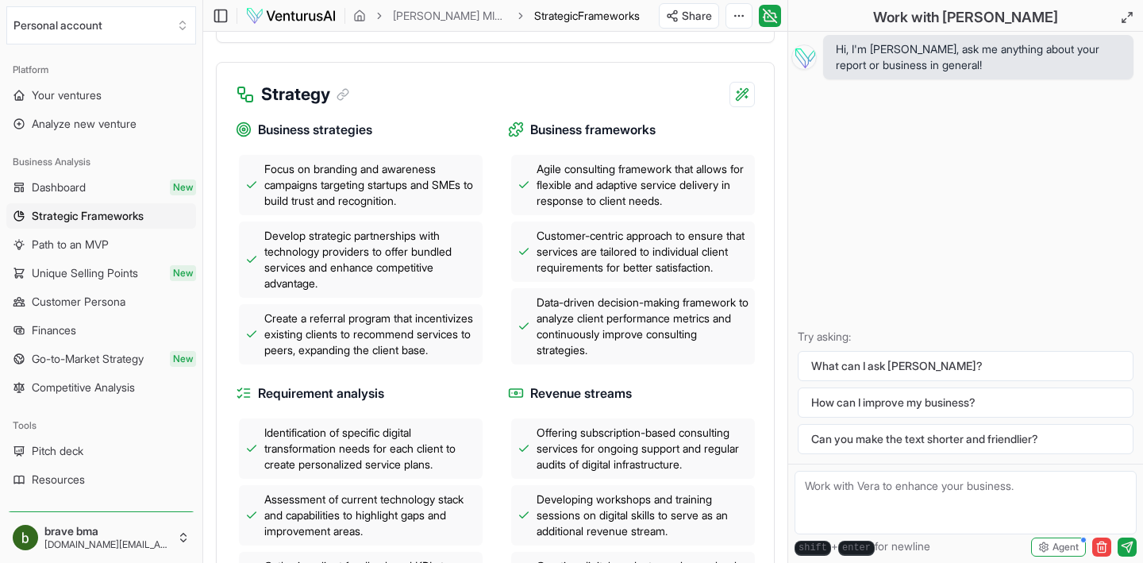
click at [412, 202] on span "Focus on branding and awareness campaigns targeting startups and SMEs to build …" at bounding box center [370, 185] width 212 height 48
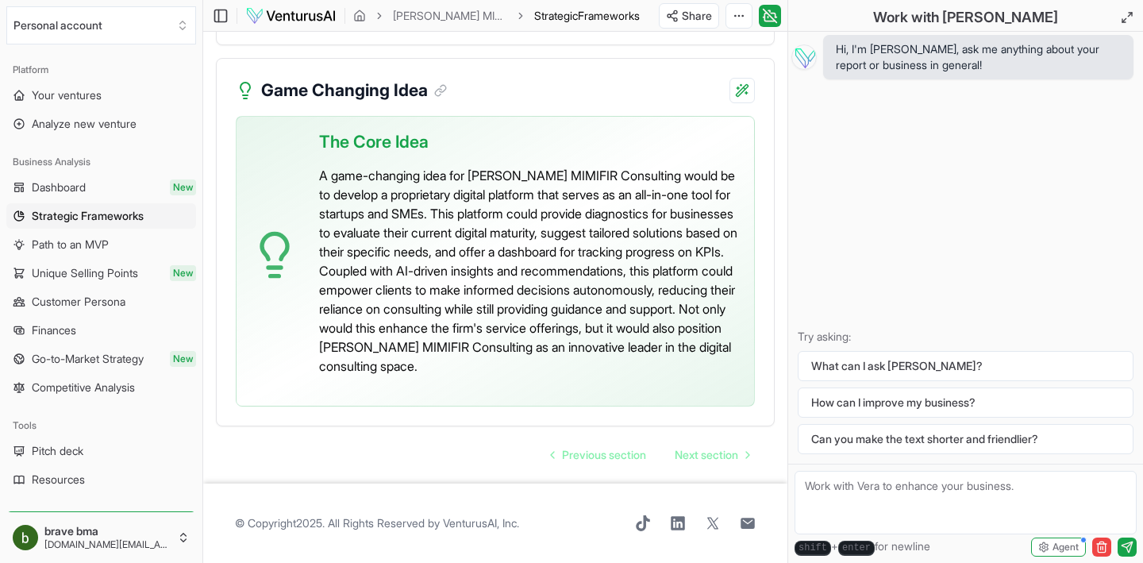
scroll to position [4665, 0]
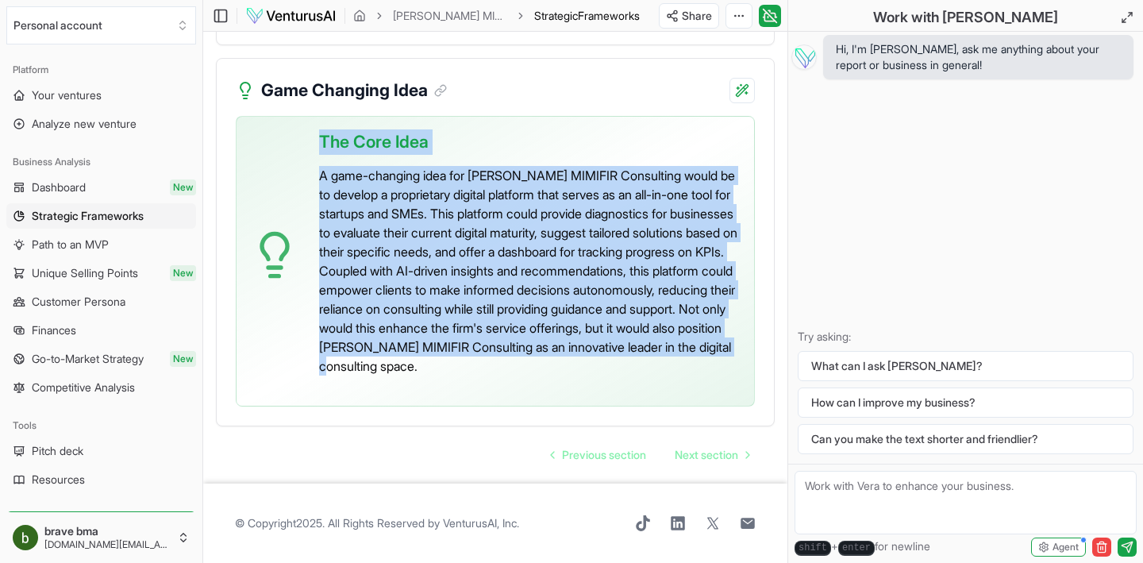
drag, startPoint x: 436, startPoint y: 363, endPoint x: 315, endPoint y: 130, distance: 261.9
click at [315, 130] on div "The Core Idea A game-changing idea for Brice MIMIFIR Consulting would be to dev…" at bounding box center [495, 261] width 519 height 290
copy div "The Core Idea A game-changing idea for Brice MIMIFIR Consulting would be to dev…"
click at [429, 448] on div "Previous section Next section" at bounding box center [495, 455] width 559 height 32
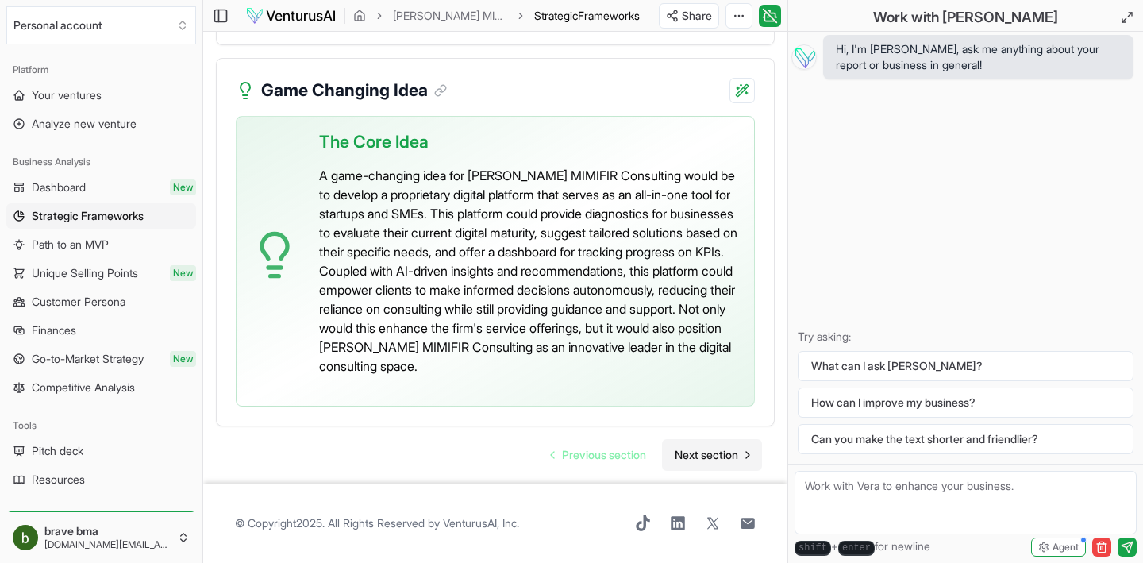
click at [682, 448] on span "Next section" at bounding box center [705, 455] width 63 height 16
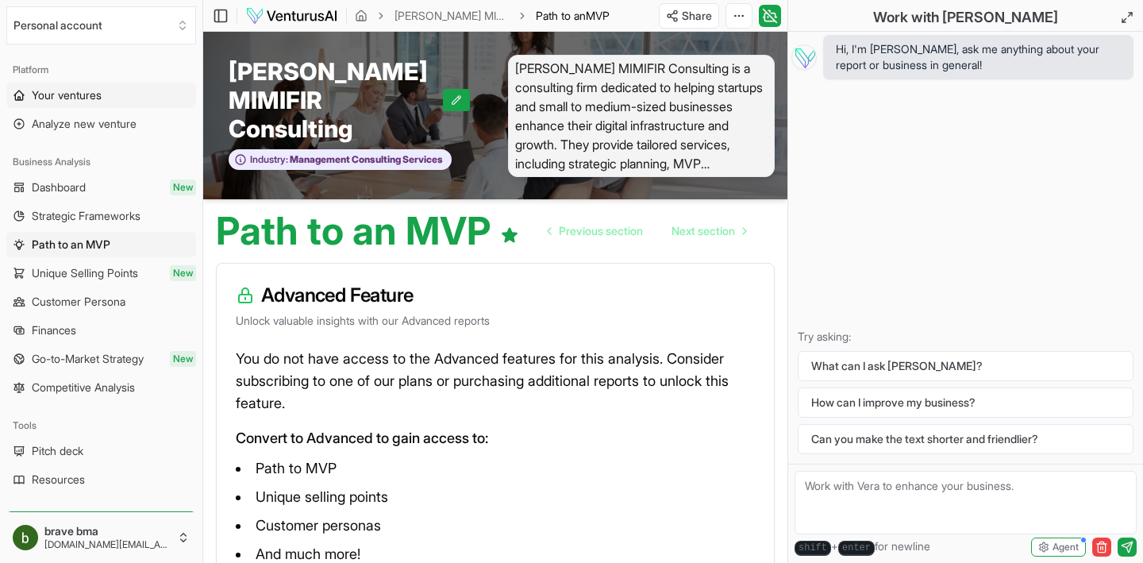
click at [86, 90] on span "Your ventures" at bounding box center [67, 95] width 70 height 16
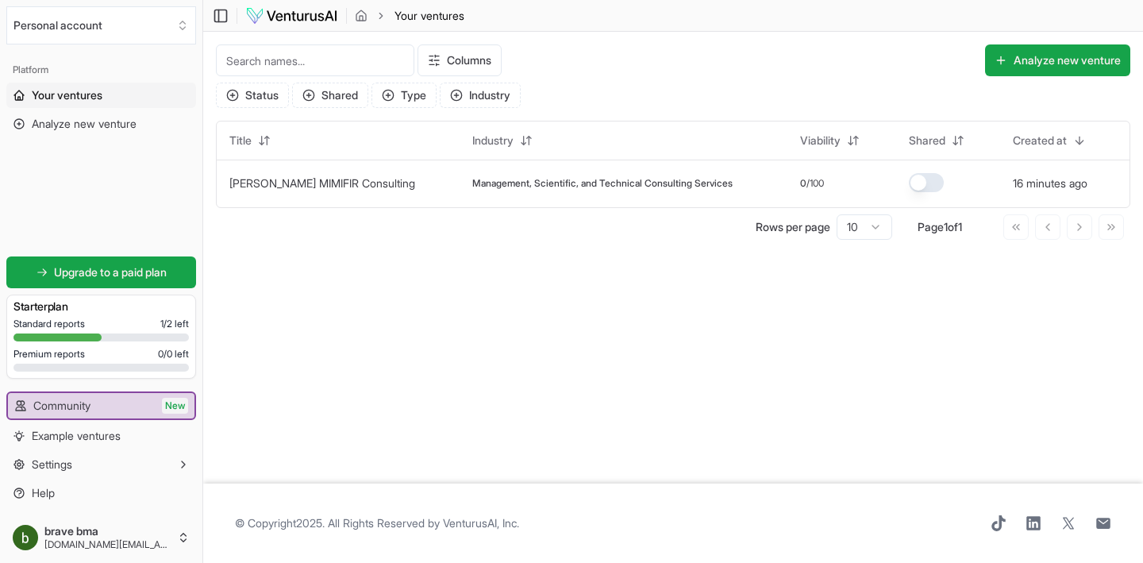
click at [79, 344] on div "Standard reports 1 / 2 left Premium reports 0 / 0 left" at bounding box center [100, 347] width 175 height 60
click at [171, 322] on span "1 / 2 left" at bounding box center [174, 323] width 29 height 13
